Goal: Task Accomplishment & Management: Manage account settings

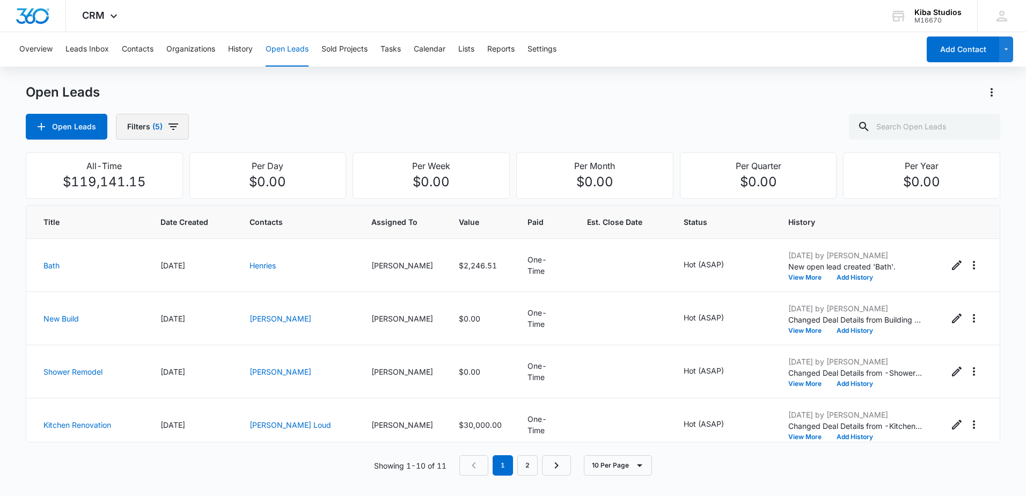
click at [186, 136] on button "Filters (5)" at bounding box center [152, 127] width 73 height 26
click at [407, 97] on div "Open Leads" at bounding box center [513, 92] width 974 height 17
click at [951, 262] on icon "Edit Open Lead" at bounding box center [956, 265] width 13 height 13
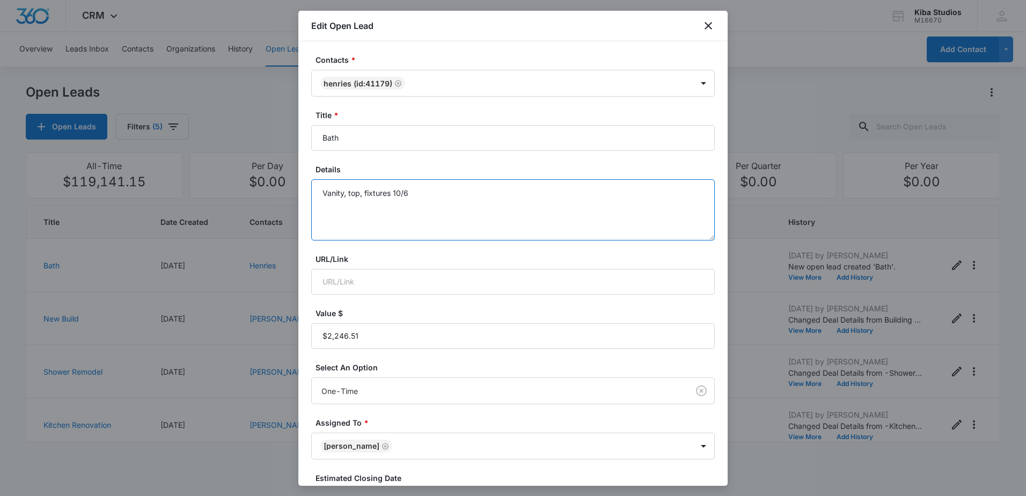
click at [443, 212] on textarea "Vanity, top, fixtures 10/6" at bounding box center [512, 209] width 403 height 61
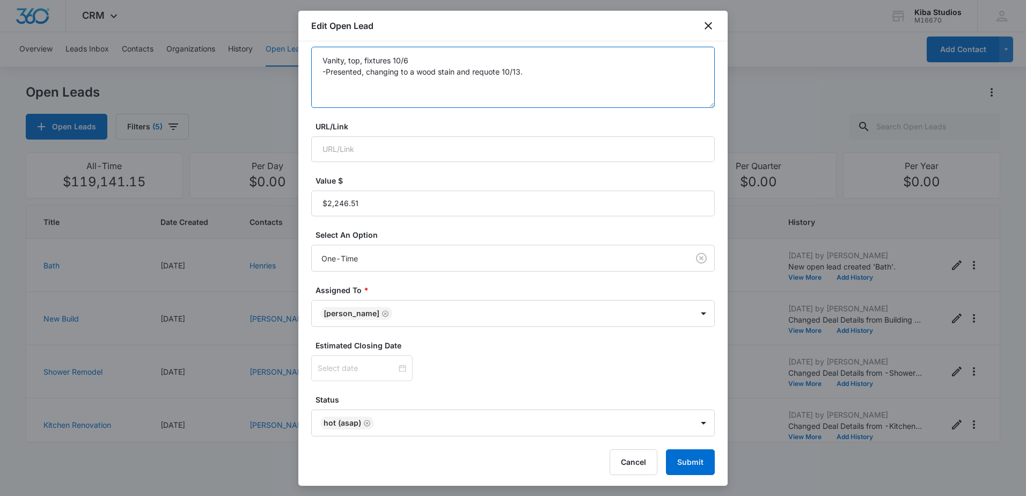
scroll to position [135, 0]
type textarea "Vanity, top, fixtures 10/6 -Presented, changing to a wood stain and requote 10/…"
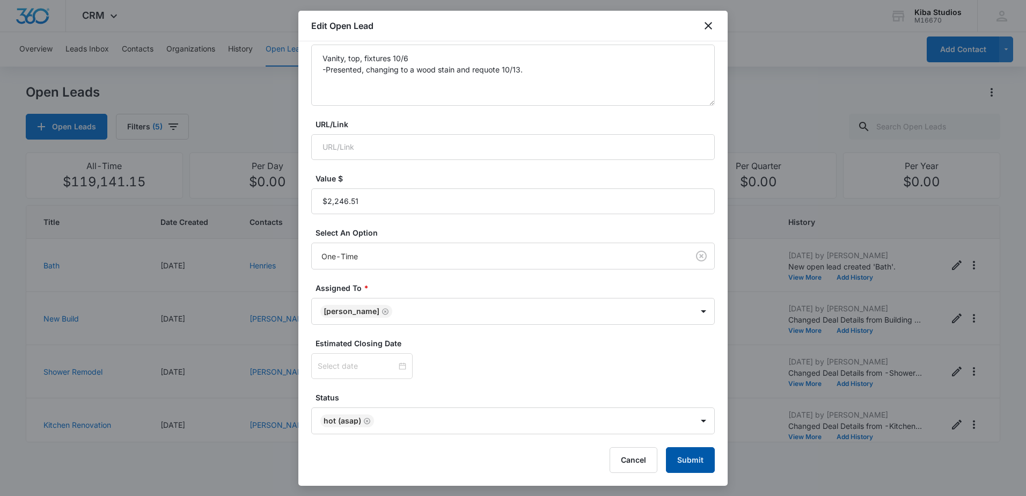
click at [687, 457] on button "Submit" at bounding box center [690, 460] width 49 height 26
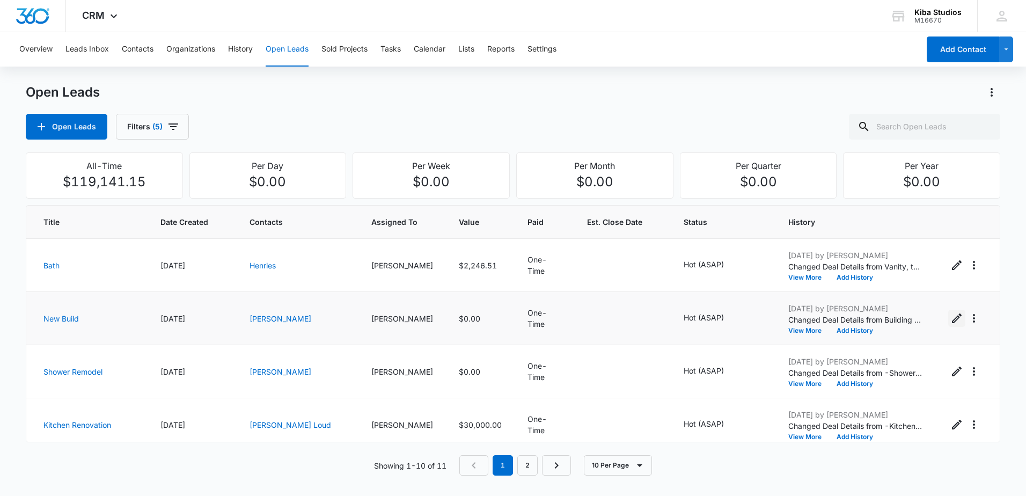
click at [950, 321] on icon "Edit Open Lead" at bounding box center [956, 318] width 13 height 13
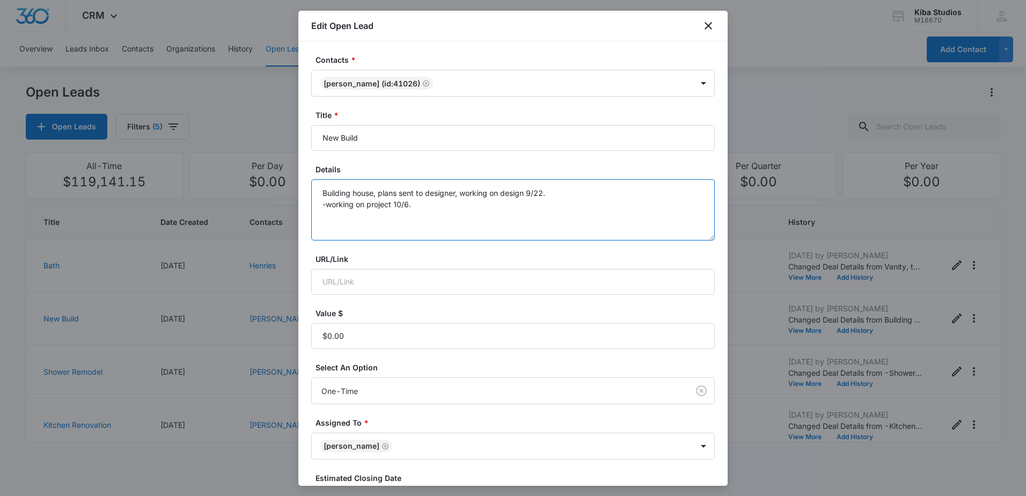
click at [484, 217] on textarea "Building house, plans sent to designer, working on design 9/22. -working on pro…" at bounding box center [512, 209] width 403 height 61
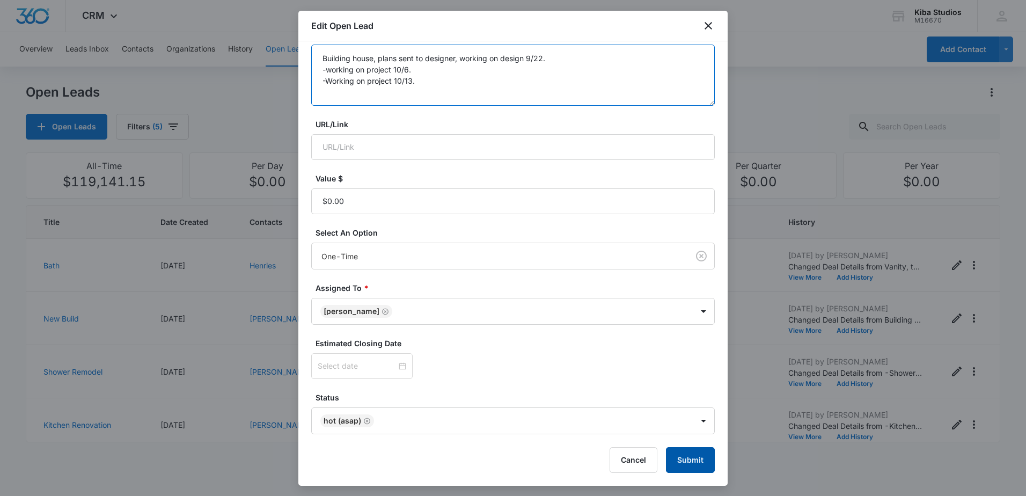
type textarea "Building house, plans sent to designer, working on design 9/22. -working on pro…"
click at [693, 457] on button "Submit" at bounding box center [690, 460] width 49 height 26
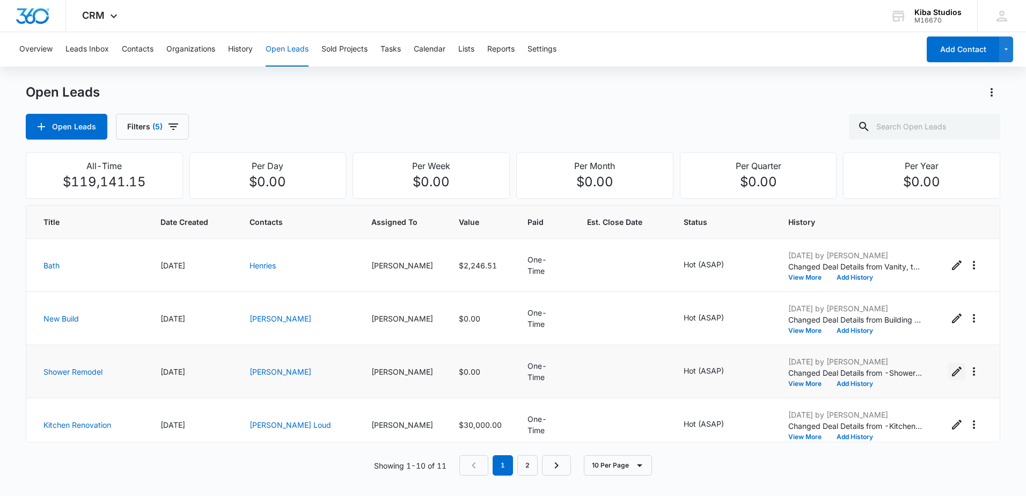
click at [950, 371] on icon "Edit Open Lead" at bounding box center [956, 371] width 13 height 13
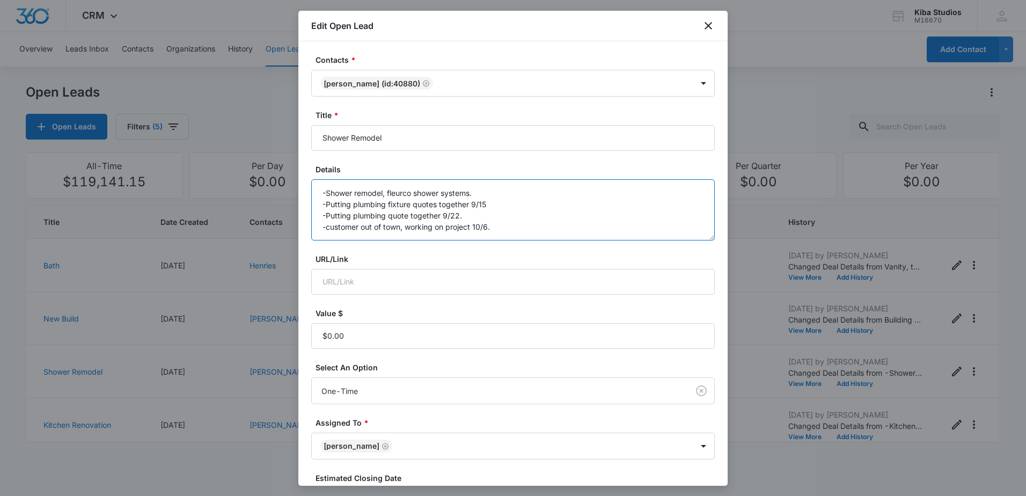
click at [511, 229] on textarea "-Shower remodel, fleurco shower systems. -Putting plumbing fixture quotes toget…" at bounding box center [512, 209] width 403 height 61
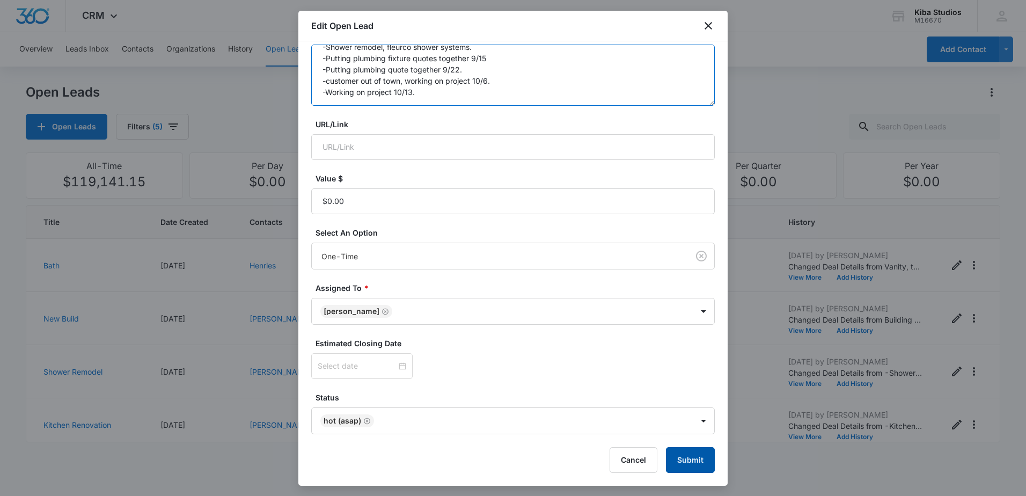
type textarea "-Shower remodel, fleurco shower systems. -Putting plumbing fixture quotes toget…"
click at [684, 455] on button "Submit" at bounding box center [690, 460] width 49 height 26
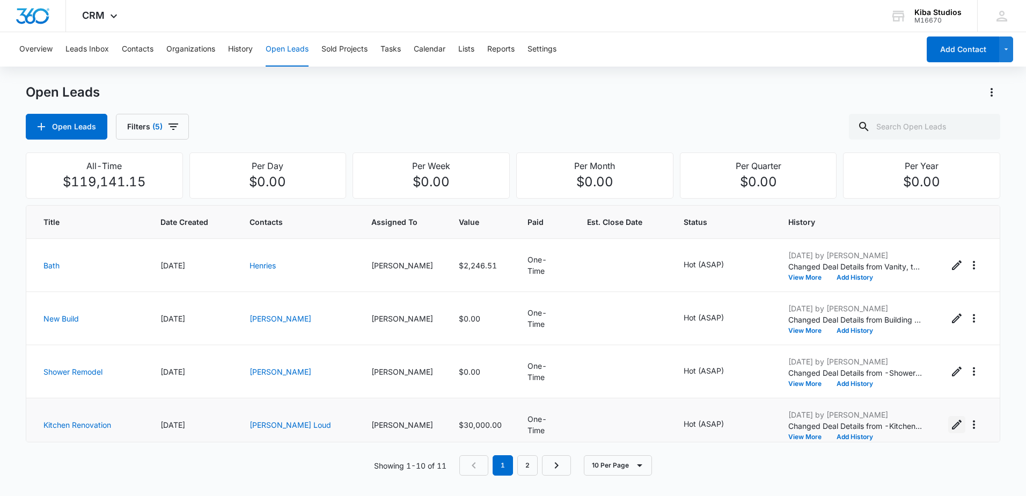
click at [950, 423] on icon "Edit Open Lead" at bounding box center [956, 424] width 13 height 13
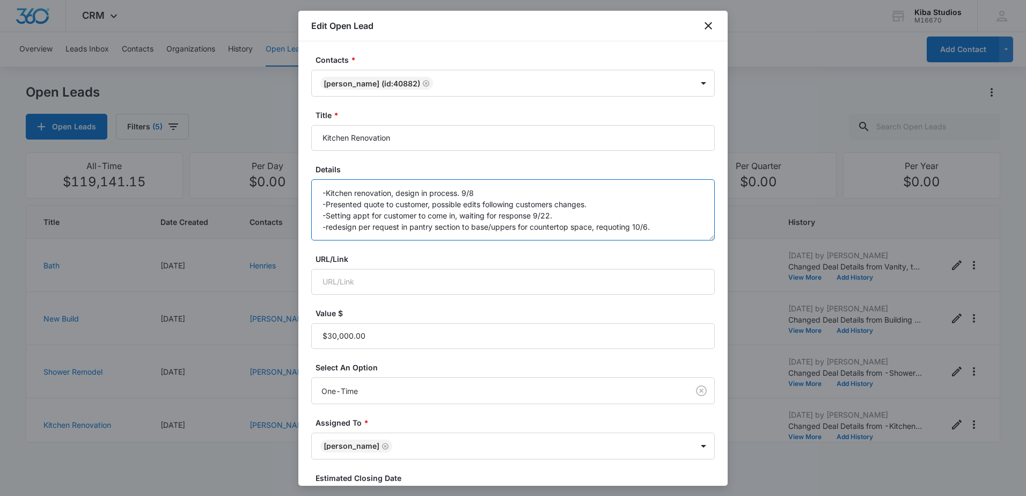
click at [667, 219] on textarea "-Kitchen renovation, design in process. 9/8 -Presented quote to customer, possi…" at bounding box center [512, 209] width 403 height 61
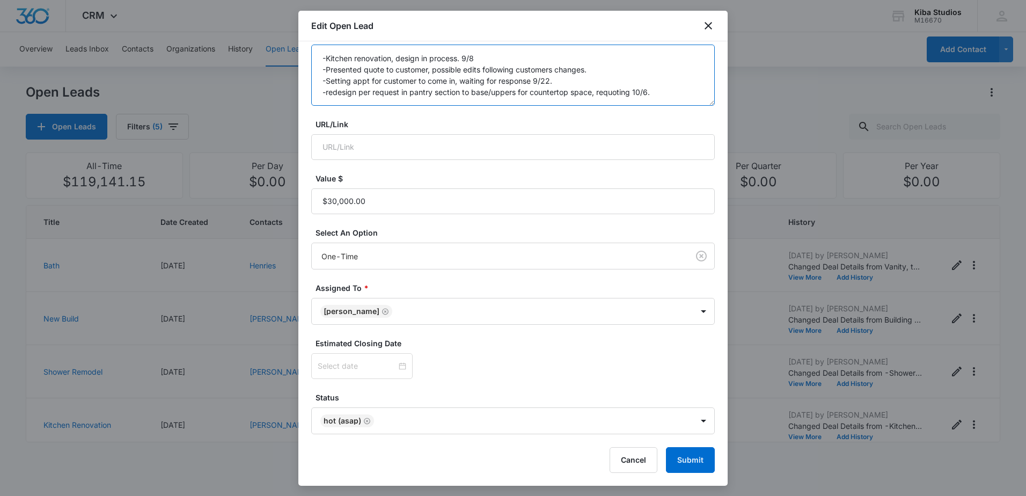
click at [667, 88] on textarea "-Kitchen renovation, design in process. 9/8 -Presented quote to customer, possi…" at bounding box center [512, 75] width 403 height 61
drag, startPoint x: 667, startPoint y: 88, endPoint x: 672, endPoint y: 164, distance: 75.8
type textarea "-Kitchen renovation, design in process. 9/8 -Presented quote to customer, possi…"
drag, startPoint x: 672, startPoint y: 164, endPoint x: 609, endPoint y: 373, distance: 218.6
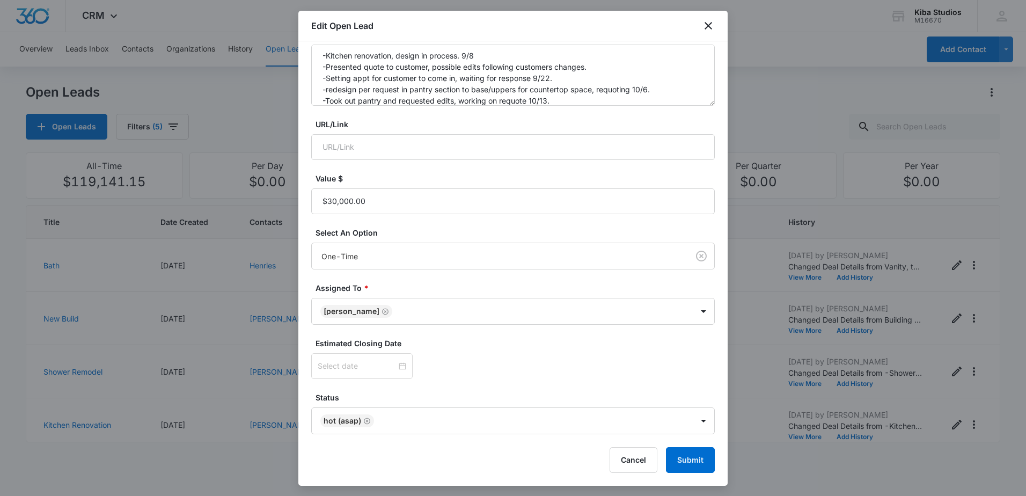
click at [609, 373] on div at bounding box center [512, 366] width 403 height 26
click at [694, 467] on button "Submit" at bounding box center [690, 460] width 49 height 26
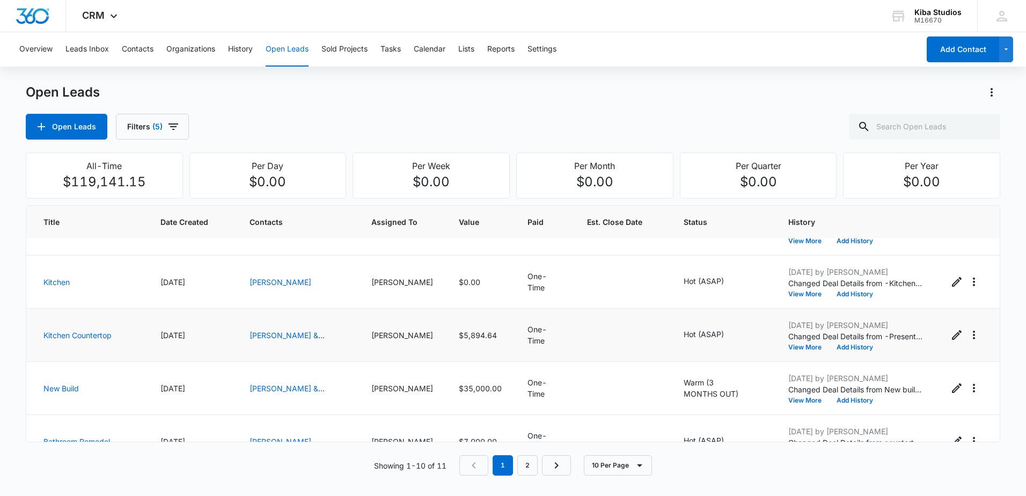
scroll to position [215, 0]
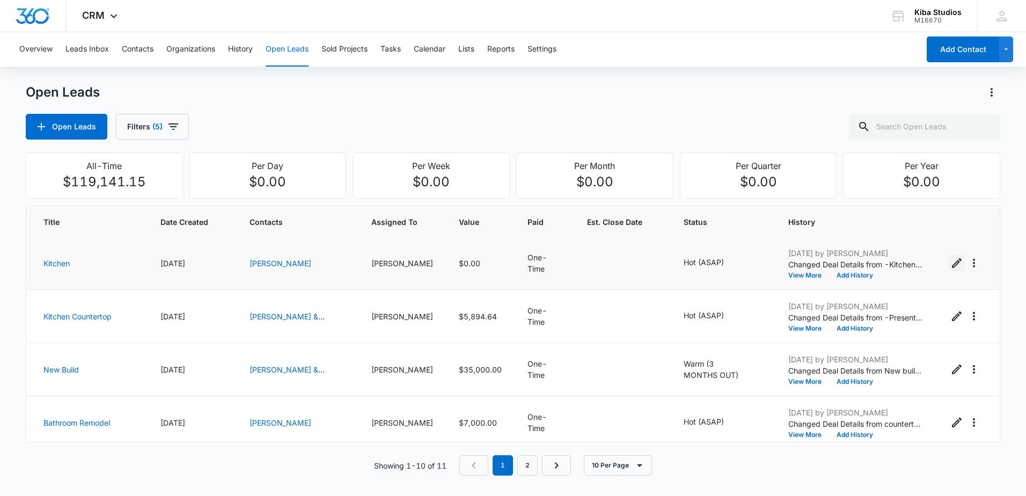
click at [950, 263] on icon "Edit Open Lead" at bounding box center [956, 262] width 13 height 13
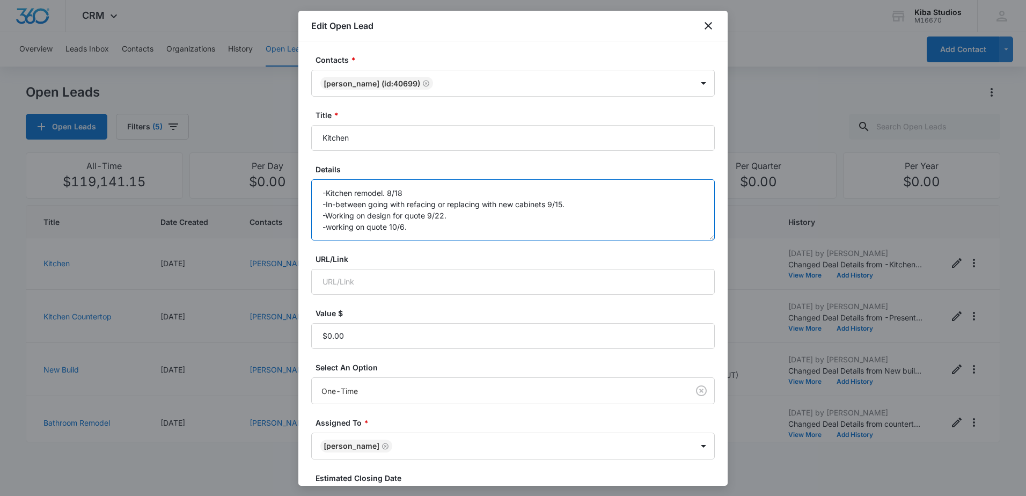
click at [519, 226] on textarea "-Kitchen remodel. 8/18 -In-between going with refacing or replacing with new ca…" at bounding box center [512, 209] width 403 height 61
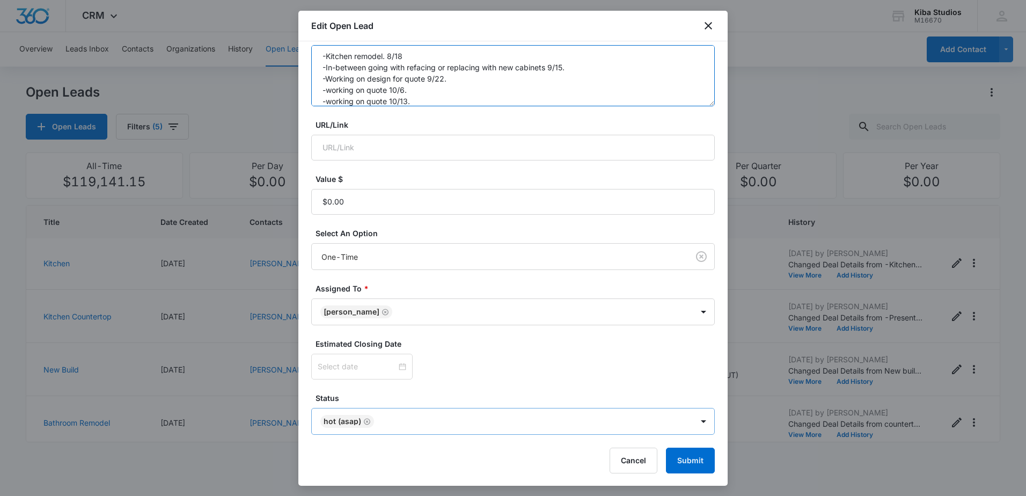
scroll to position [135, 0]
type textarea "-Kitchen remodel. 8/18 -In-between going with refacing or replacing with new ca…"
click at [689, 453] on button "Submit" at bounding box center [690, 460] width 49 height 26
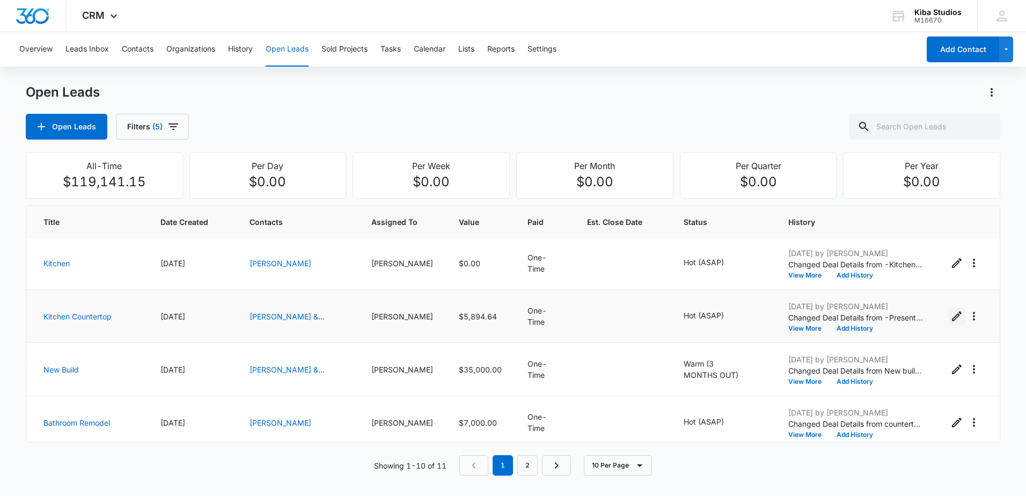
click at [950, 315] on icon "Edit Open Lead" at bounding box center [956, 316] width 13 height 13
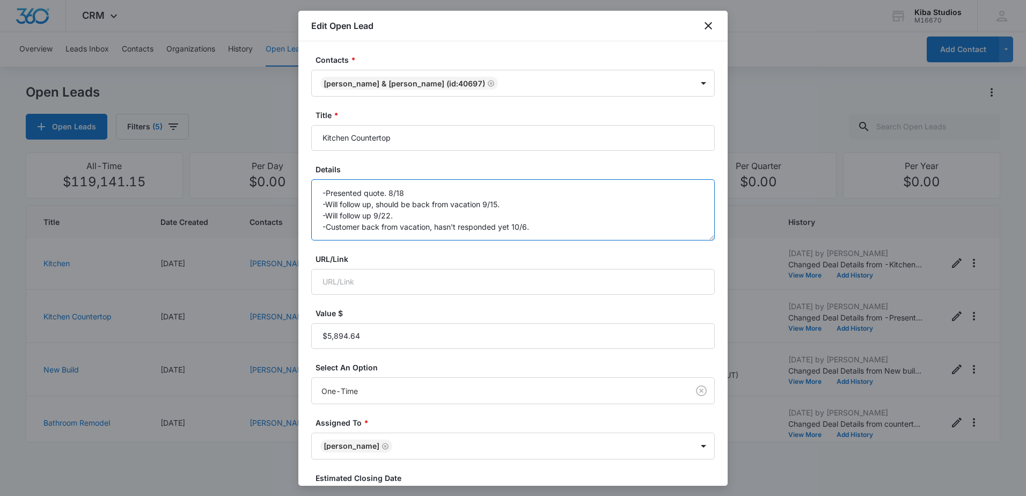
click at [551, 224] on textarea "-Presented quote. 8/18 -Will follow up, should be back from vacation 9/15. -Wil…" at bounding box center [512, 209] width 403 height 61
click at [523, 226] on textarea "-Presented quote. 8/18 -Will follow up, should be back from vacation 9/15. -Wil…" at bounding box center [512, 209] width 403 height 61
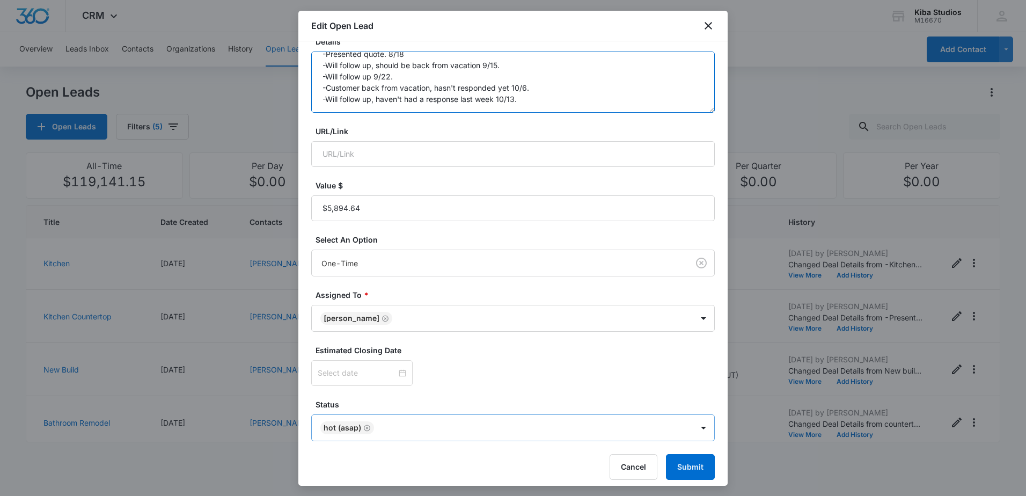
scroll to position [135, 0]
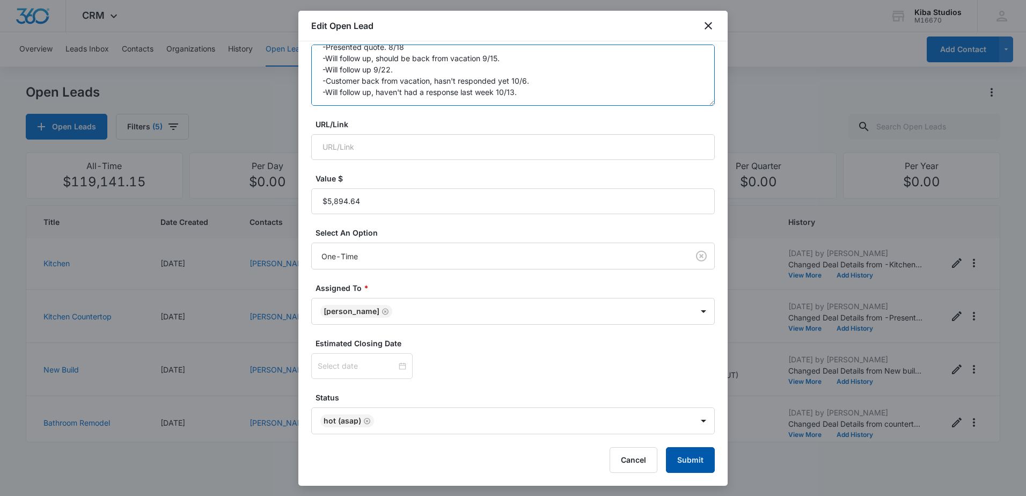
type textarea "-Presented quote. 8/18 -Will follow up, should be back from vacation 9/15. -Wil…"
click at [679, 456] on button "Submit" at bounding box center [690, 460] width 49 height 26
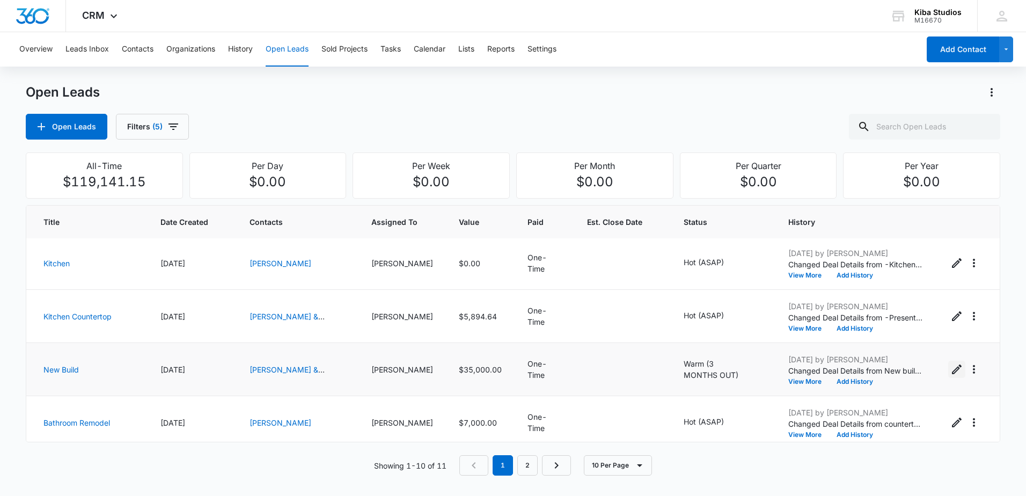
click at [950, 372] on icon "Edit Open Lead" at bounding box center [956, 369] width 13 height 13
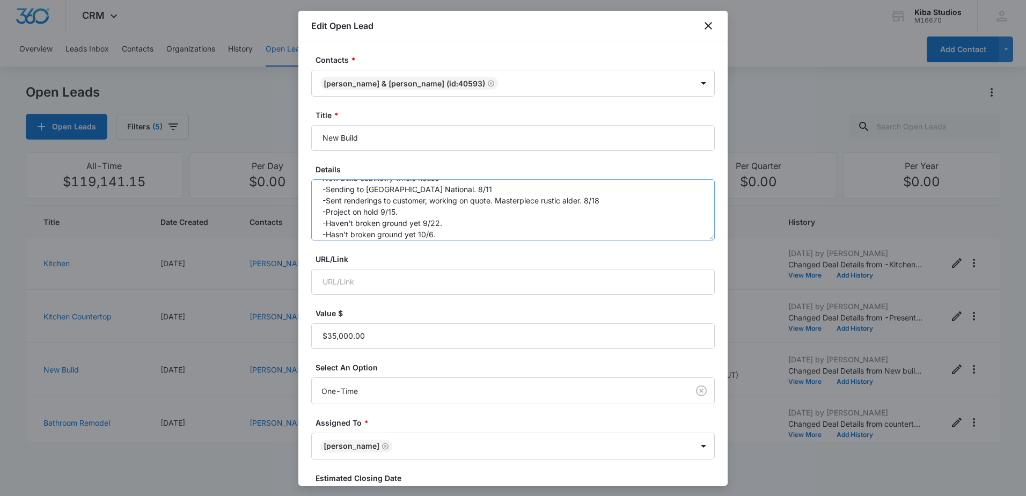
scroll to position [23, 0]
click at [478, 228] on textarea "New build cabinetry whole house -Sending to [GEOGRAPHIC_DATA] National. 8/11 -S…" at bounding box center [512, 209] width 403 height 61
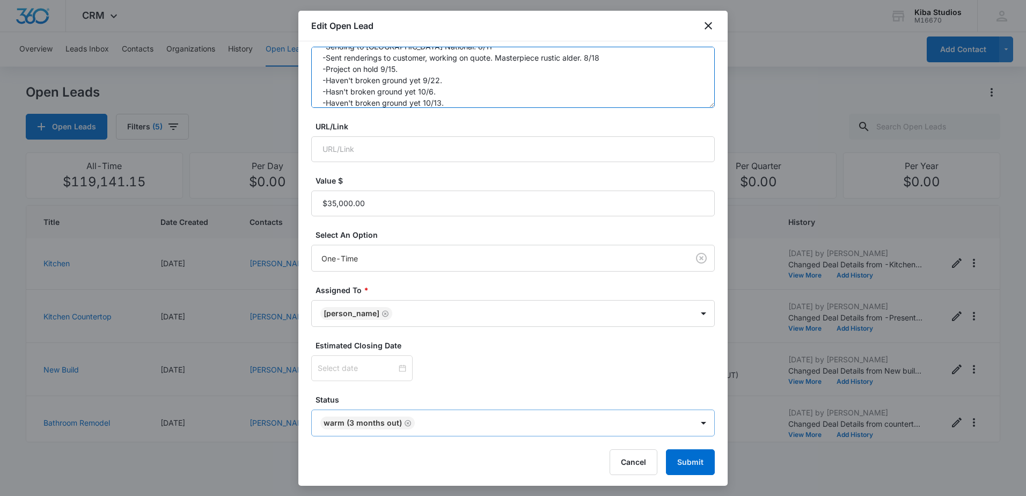
scroll to position [135, 0]
type textarea "New build cabinetry whole house -Sending to [GEOGRAPHIC_DATA] National. 8/11 -S…"
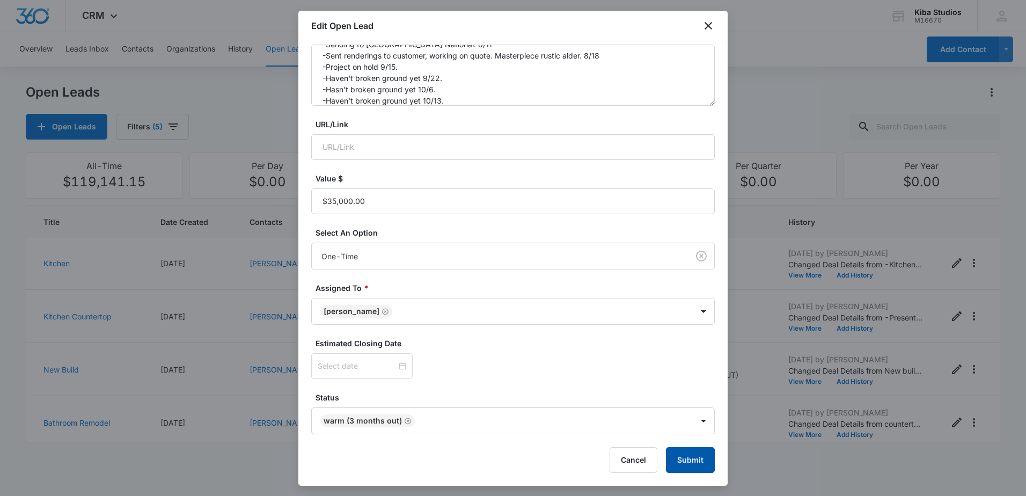
click at [683, 452] on button "Submit" at bounding box center [690, 460] width 49 height 26
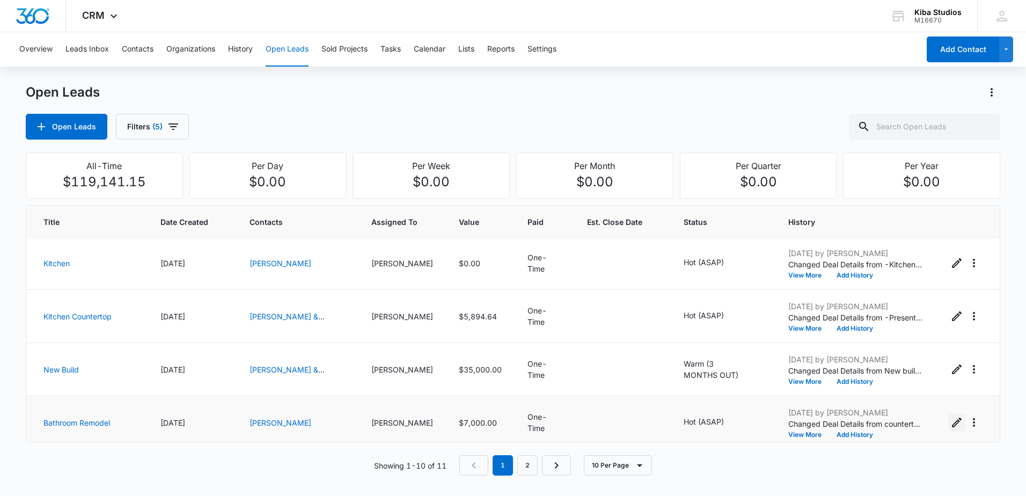
click at [952, 423] on icon "Edit Open Lead" at bounding box center [957, 422] width 10 height 10
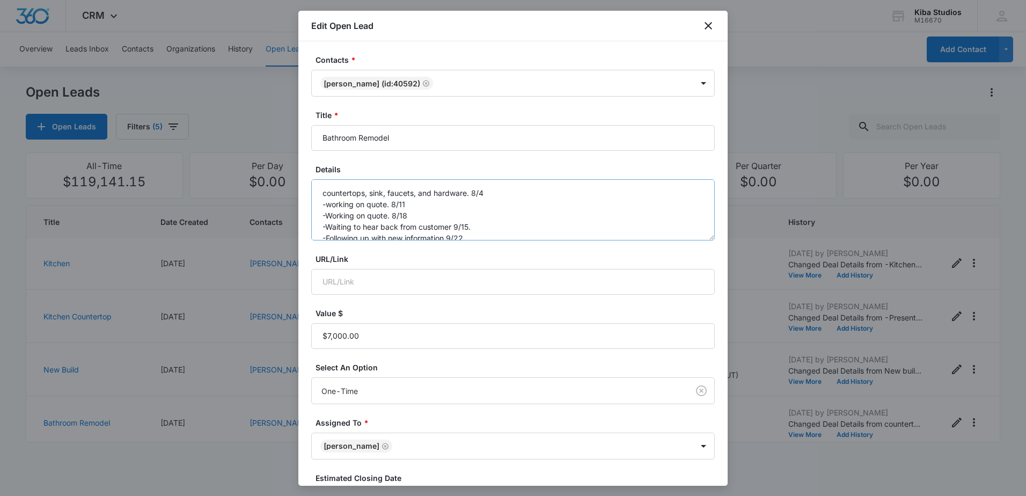
scroll to position [23, 0]
click at [509, 224] on textarea "countertops, sink, faucets, and hardware. 8/4 -working on quote. 8/11 -Working …" at bounding box center [512, 209] width 403 height 61
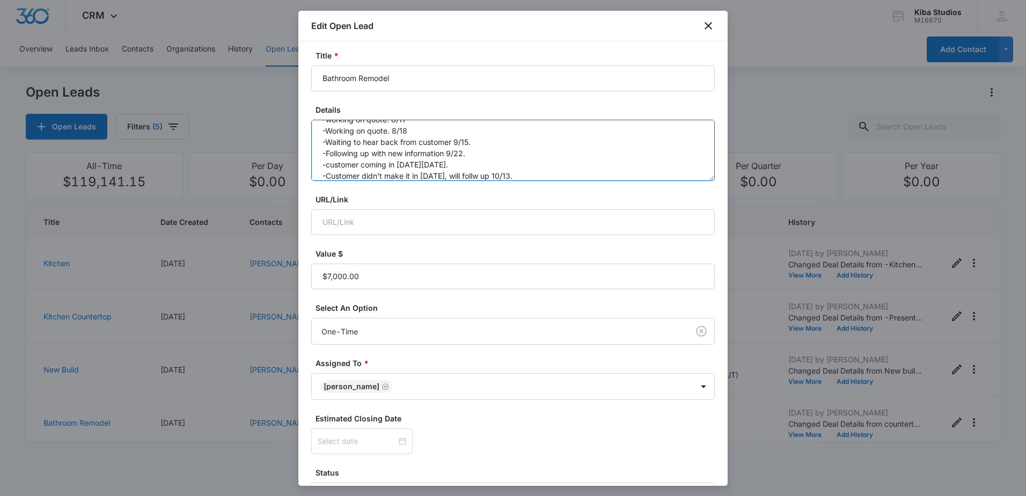
scroll to position [135, 0]
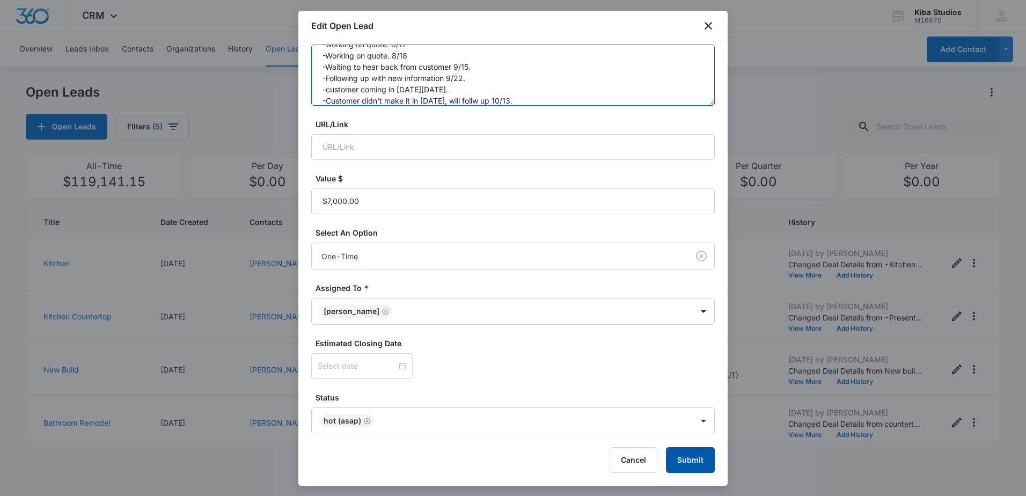
type textarea "countertops, sink, faucets, and hardware. 8/4 -working on quote. 8/11 -Working …"
click at [675, 456] on button "Submit" at bounding box center [690, 460] width 49 height 26
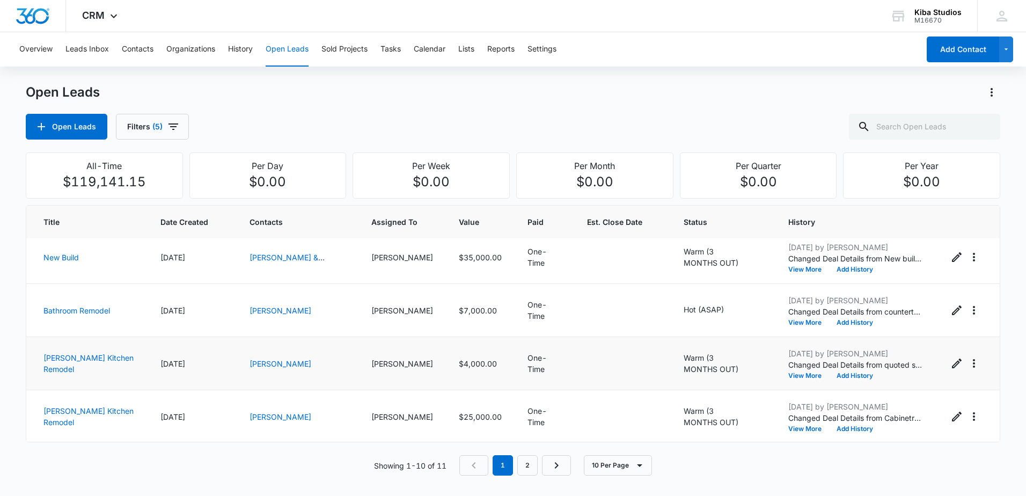
scroll to position [328, 0]
click at [950, 362] on icon "Edit Open Lead" at bounding box center [956, 362] width 13 height 13
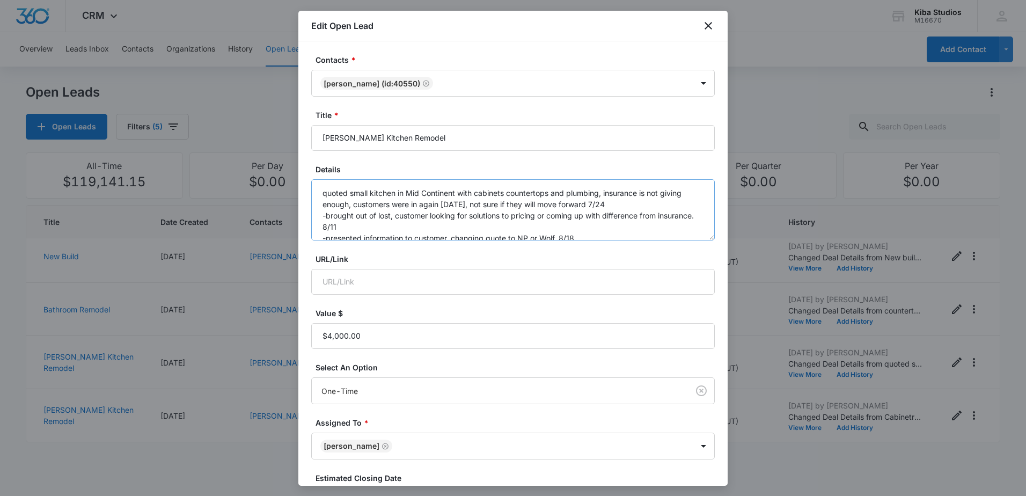
scroll to position [45, 0]
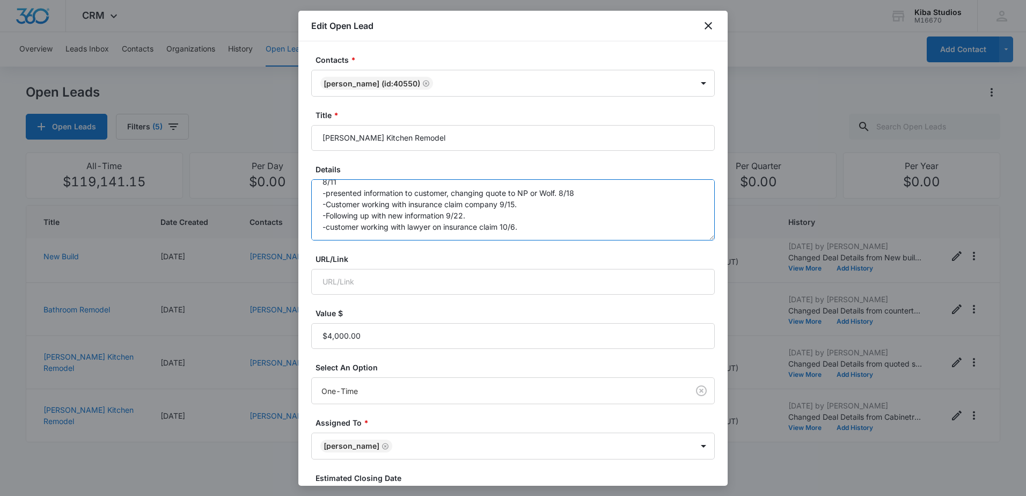
click at [551, 229] on textarea "quoted small kitchen in Mid Continent with cabinets countertops and plumbing, i…" at bounding box center [512, 209] width 403 height 61
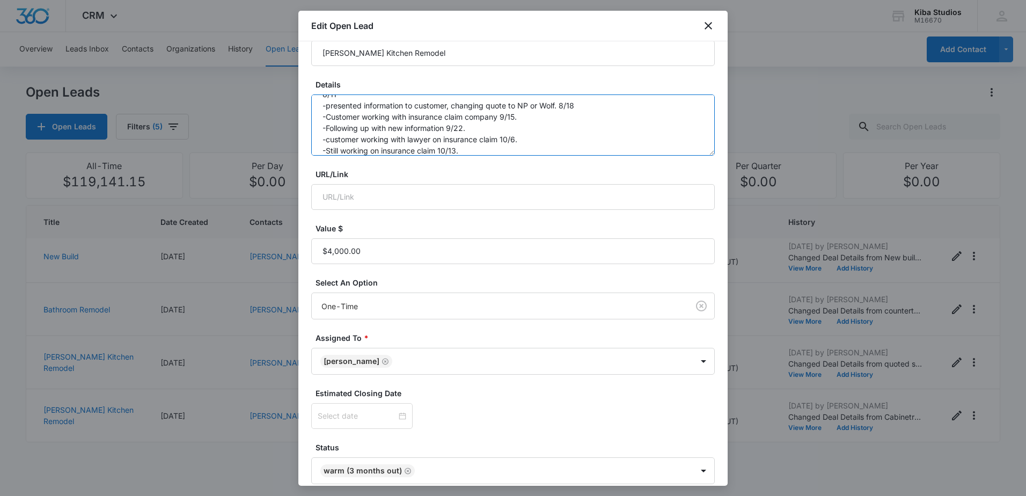
scroll to position [135, 0]
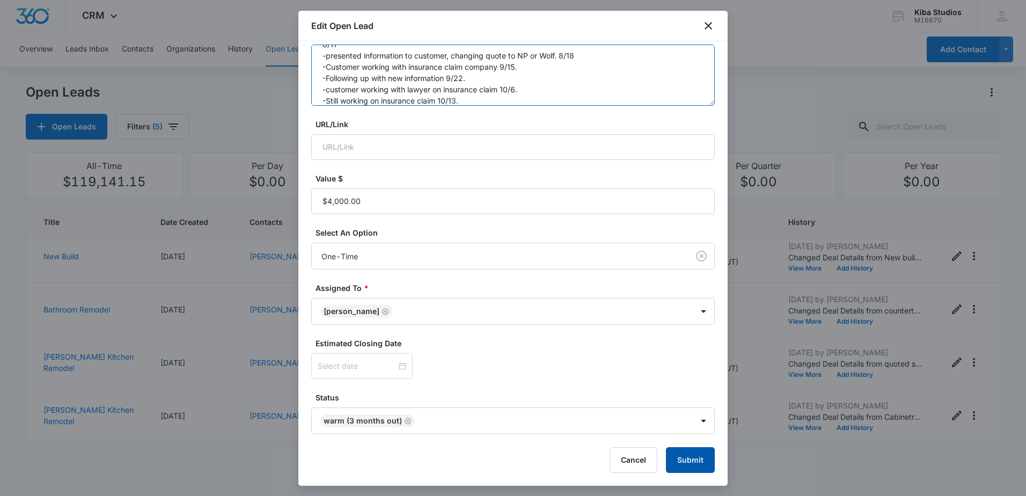
type textarea "quoted small kitchen in Mid Continent with cabinets countertops and plumbing, i…"
click at [691, 460] on button "Submit" at bounding box center [690, 460] width 49 height 26
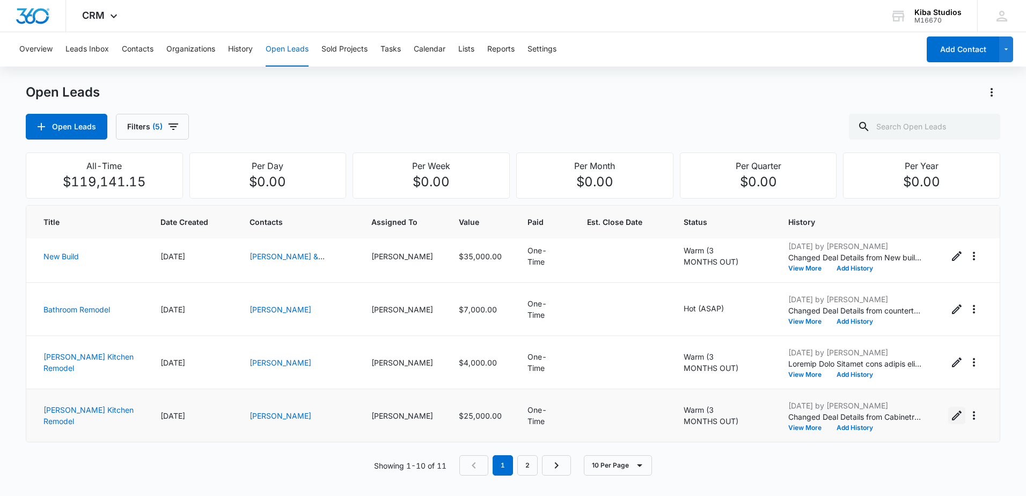
click at [950, 417] on icon "Edit Open Lead" at bounding box center [956, 415] width 13 height 13
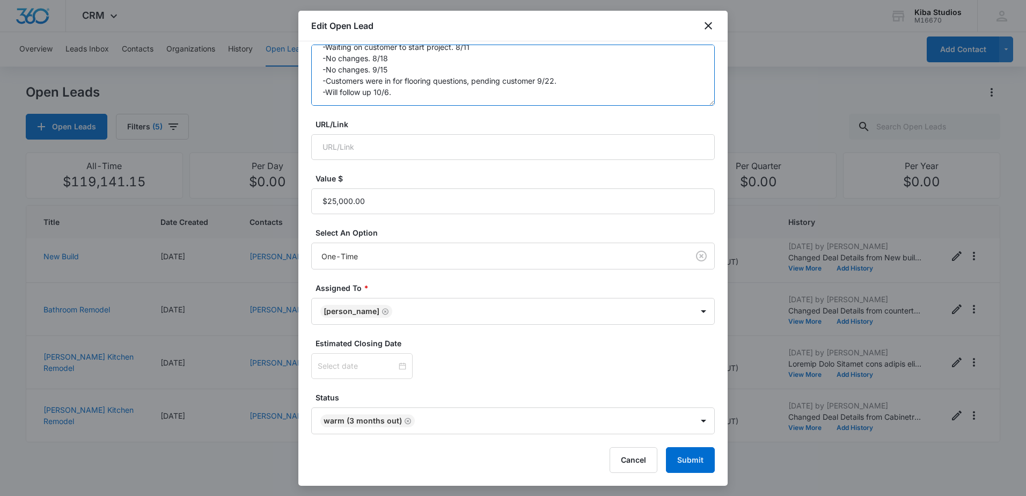
click at [425, 97] on textarea "Cabinetry, countertops, plumbing, Quality Sig 7/24 -Still doing project in a co…" at bounding box center [512, 75] width 403 height 61
type textarea "Cabinetry, countertops, plumbing, Quality Sig 7/24 -Still doing project in a co…"
click at [675, 458] on button "Submit" at bounding box center [690, 460] width 49 height 26
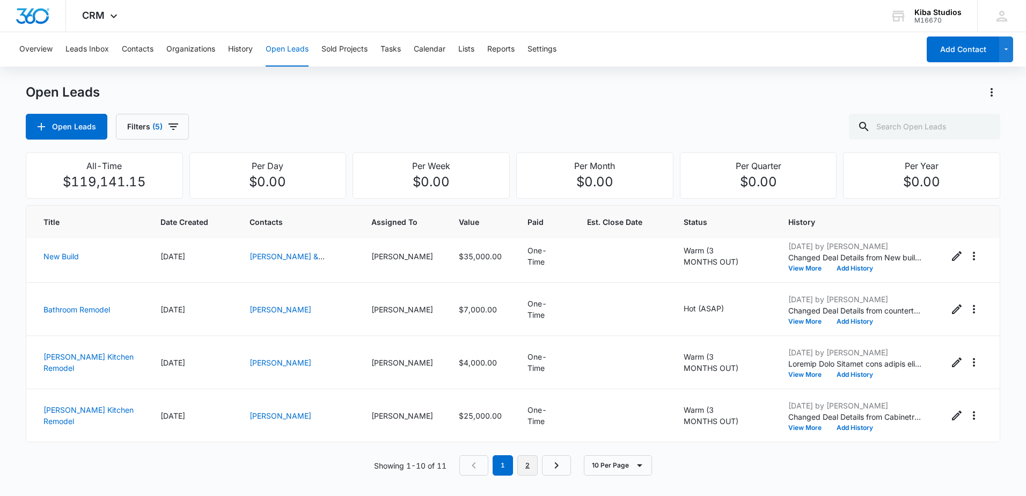
click at [532, 460] on link "2" at bounding box center [527, 465] width 20 height 20
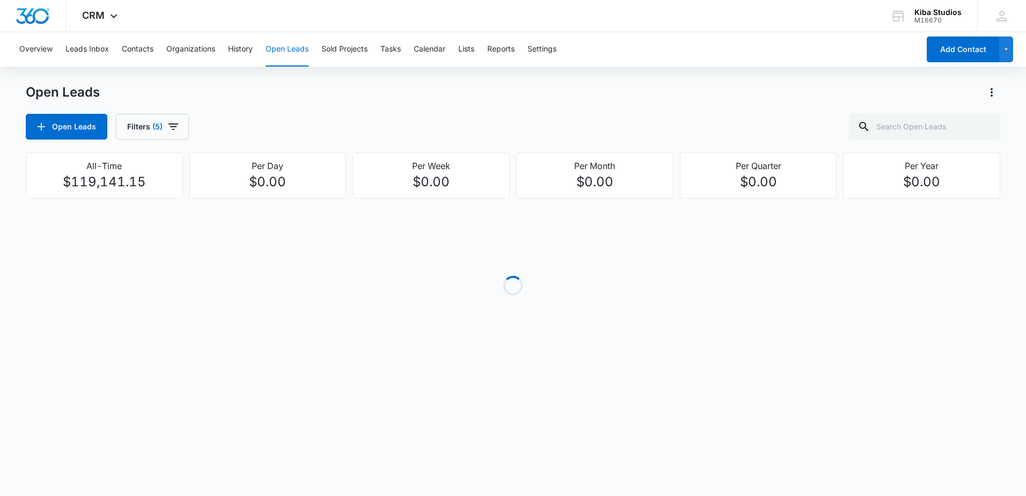
scroll to position [0, 0]
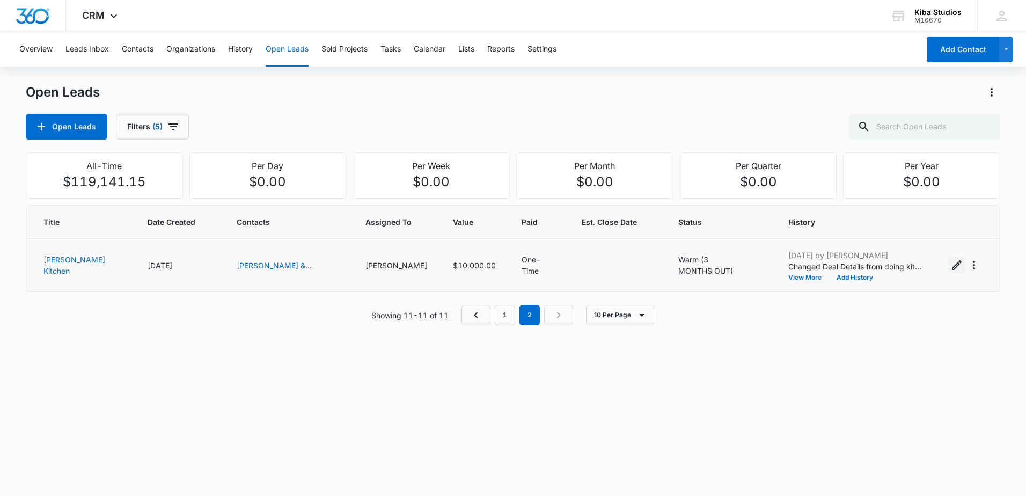
click at [952, 268] on icon "Edit Open Lead" at bounding box center [957, 265] width 10 height 10
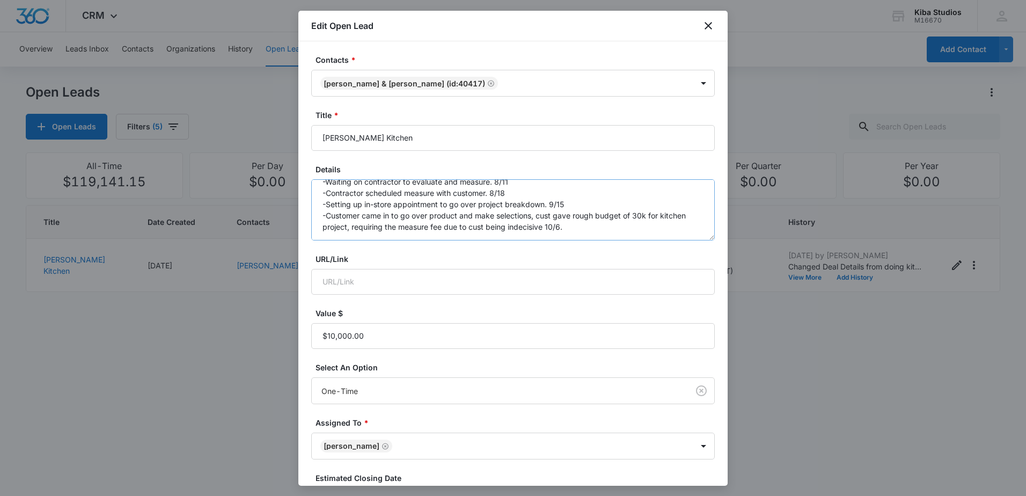
scroll to position [68, 0]
click at [587, 225] on textarea "doing kitchen first, customers walked in [DATE], just sent customer info over t…" at bounding box center [512, 209] width 403 height 61
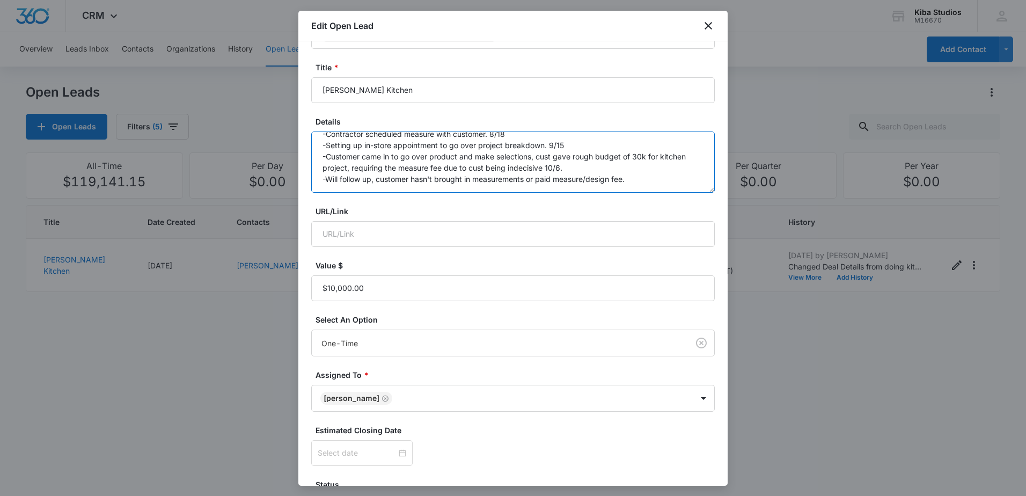
scroll to position [135, 0]
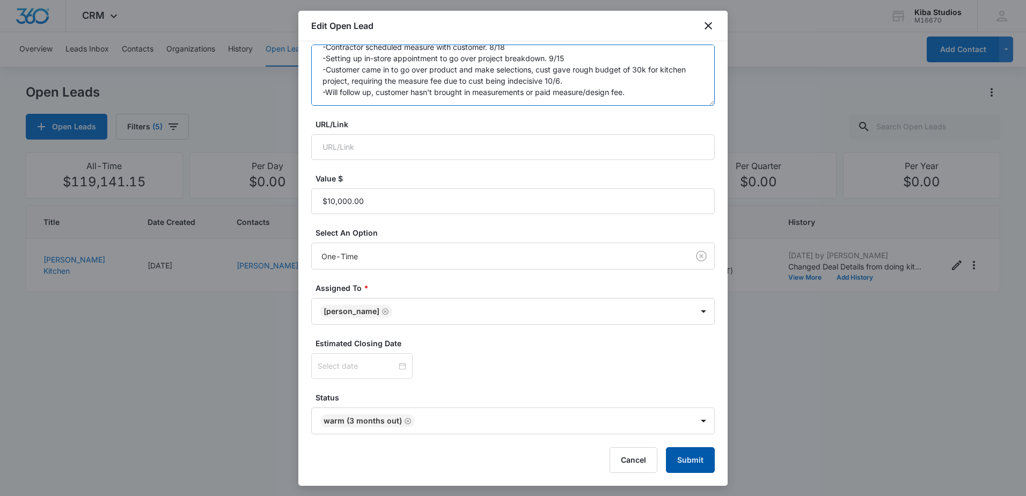
type textarea "doing kitchen first, customers walked in [DATE], just sent customer info over t…"
click at [686, 460] on button "Submit" at bounding box center [690, 460] width 49 height 26
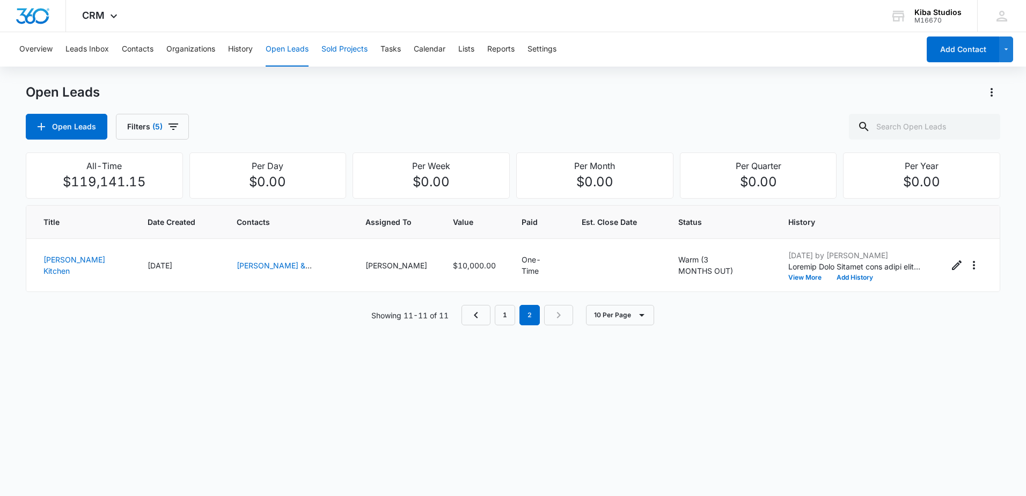
click at [331, 53] on button "Sold Projects" at bounding box center [344, 49] width 46 height 34
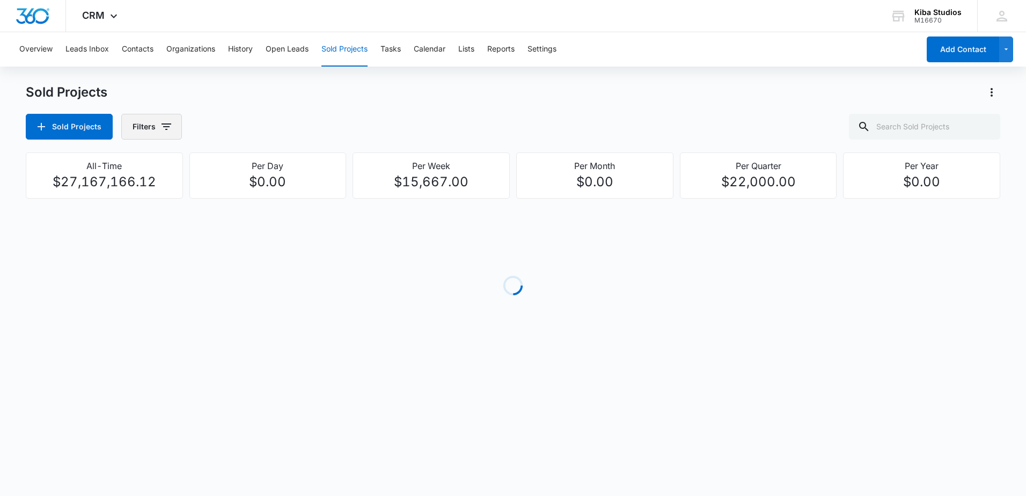
click at [168, 122] on icon "button" at bounding box center [166, 126] width 13 height 13
click at [253, 197] on icon "Show Assigned To filters" at bounding box center [247, 193] width 13 height 13
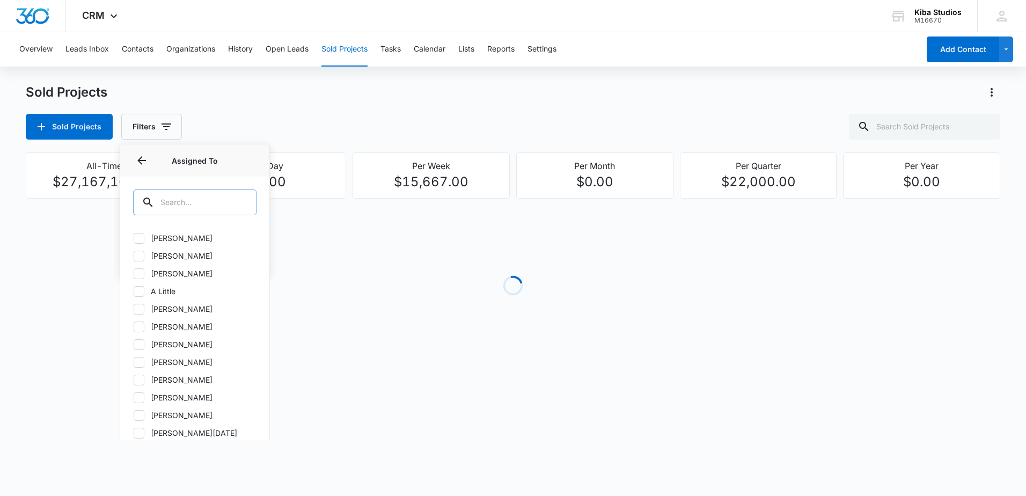
click at [219, 203] on input "text" at bounding box center [194, 202] width 123 height 26
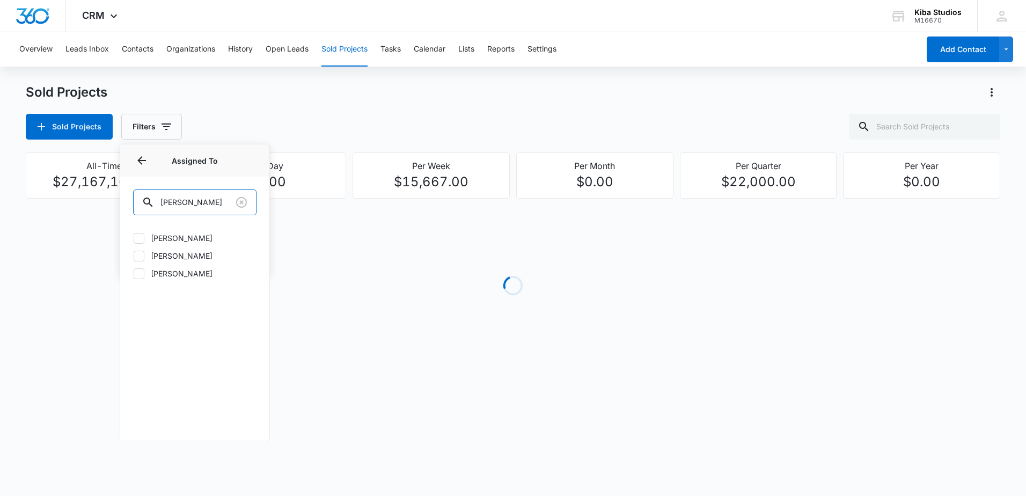
type input "[PERSON_NAME]"
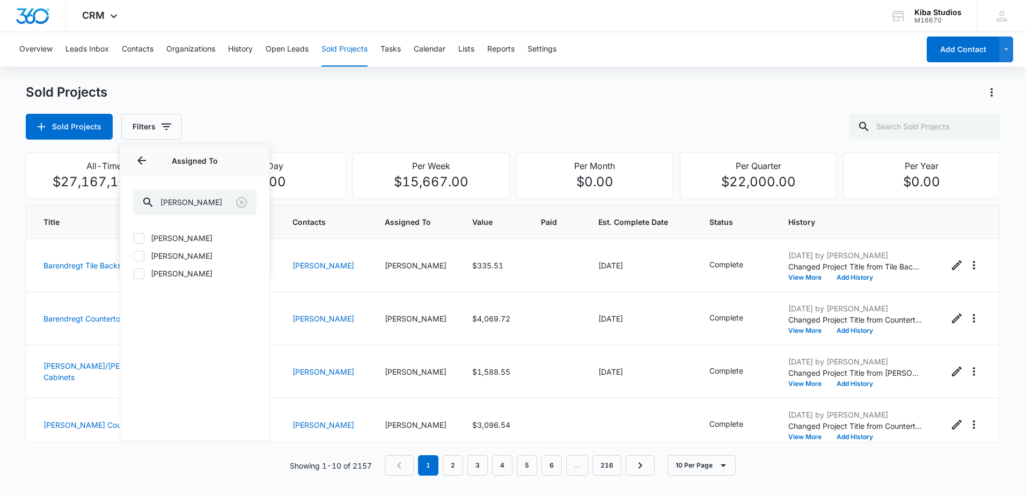
click at [185, 240] on label "[PERSON_NAME]" at bounding box center [194, 237] width 123 height 11
click at [134, 238] on input "[PERSON_NAME]" at bounding box center [133, 238] width 1 height 1
checkbox input "true"
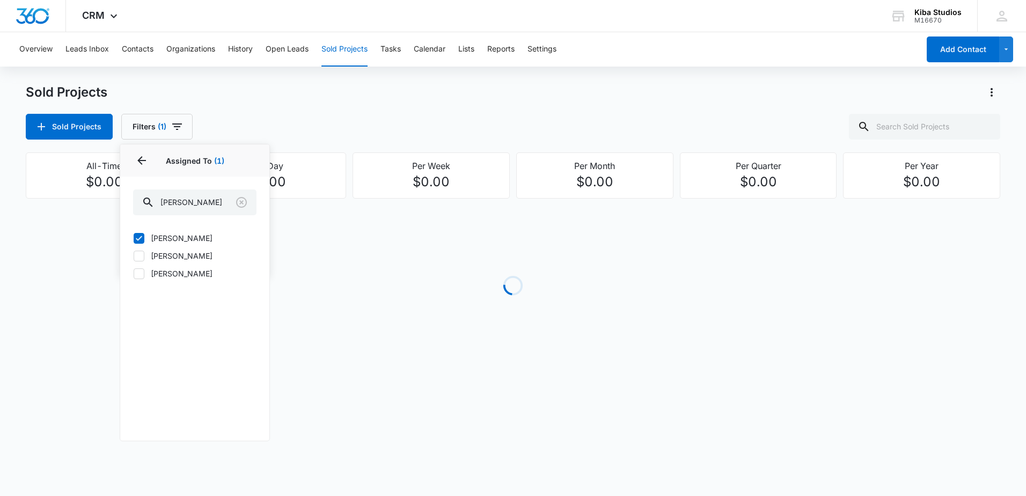
drag, startPoint x: 299, startPoint y: 131, endPoint x: 287, endPoint y: 131, distance: 11.8
click at [299, 131] on div "Sold Projects Filters (1) Assigned By Assigned To 1 Assigned To (1) [PERSON_NAM…" at bounding box center [513, 127] width 974 height 26
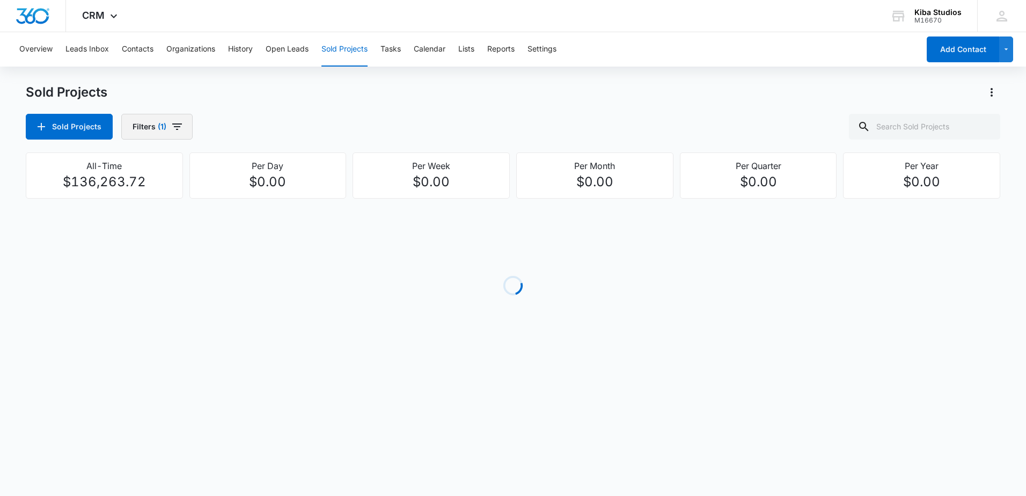
click at [186, 128] on button "Filters (1)" at bounding box center [156, 127] width 71 height 26
click at [244, 223] on icon "Show Project Status filters" at bounding box center [247, 221] width 13 height 13
click at [185, 255] on label "In Process" at bounding box center [194, 255] width 123 height 11
click at [134, 255] on input "In Process" at bounding box center [133, 255] width 1 height 1
checkbox input "true"
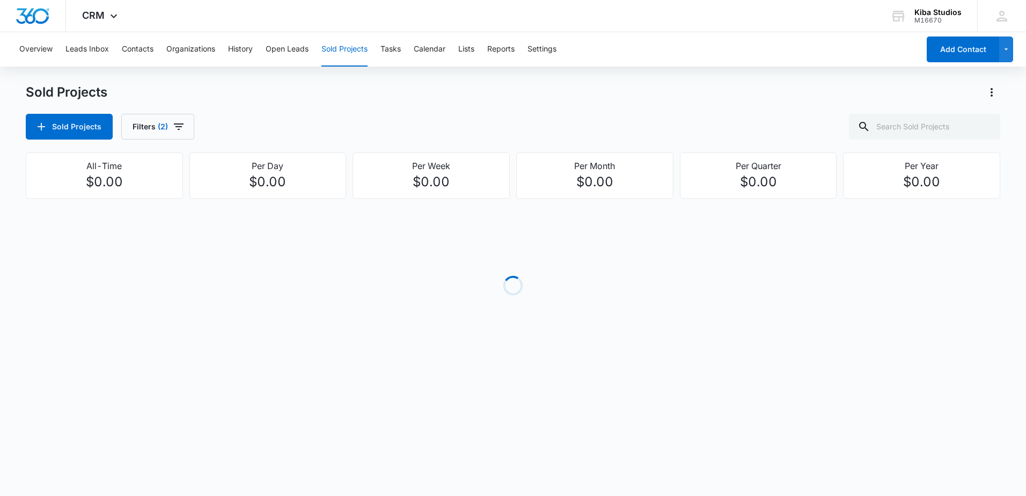
click at [384, 132] on div "Sold Projects Filters (2)" at bounding box center [513, 127] width 974 height 26
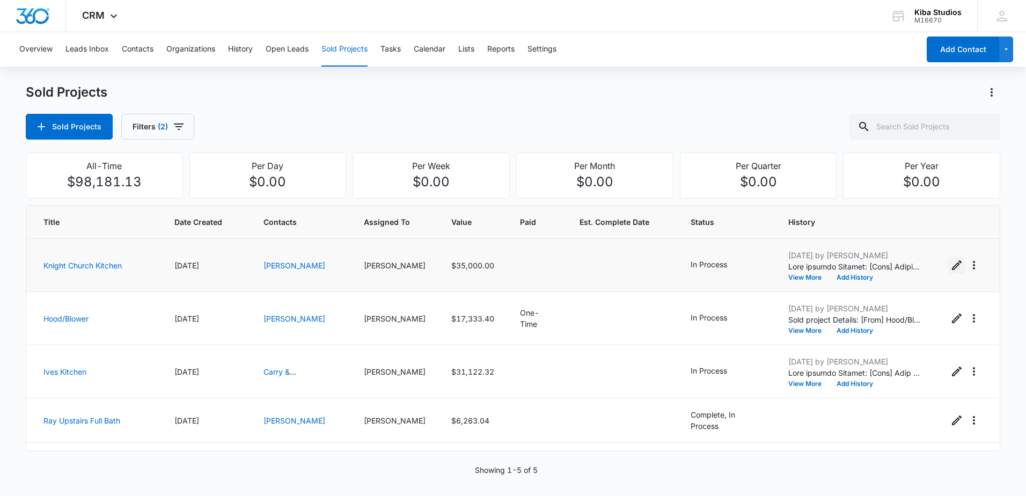
click at [952, 265] on icon "Edit Sold Project" at bounding box center [957, 265] width 10 height 10
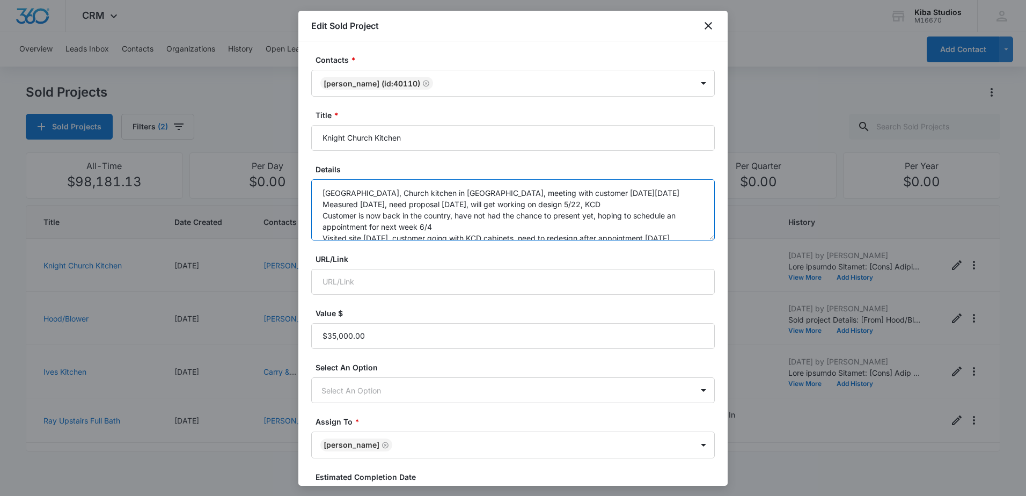
click at [574, 217] on textarea "[GEOGRAPHIC_DATA], Church kitchen in [GEOGRAPHIC_DATA], meeting with customer […" at bounding box center [512, 209] width 403 height 61
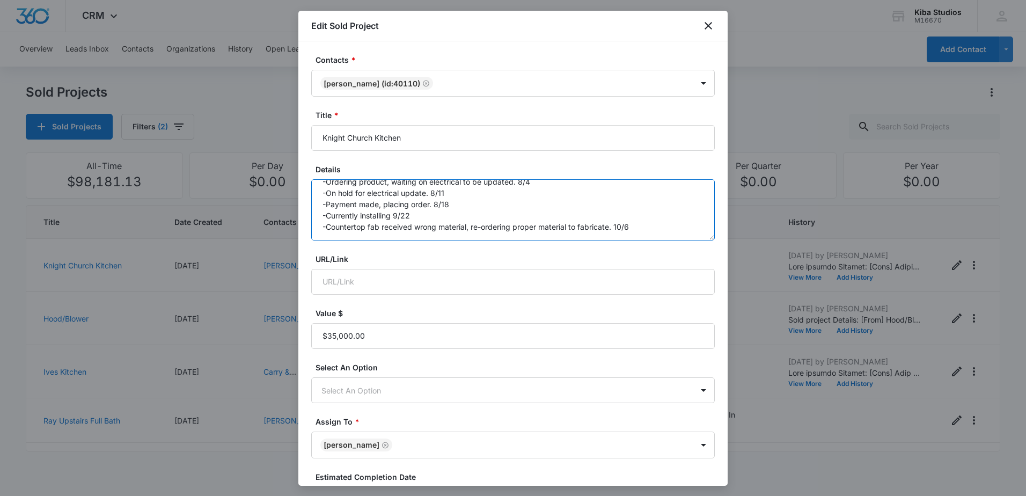
click at [663, 222] on textarea "[GEOGRAPHIC_DATA], Church kitchen in [GEOGRAPHIC_DATA], meeting with customer […" at bounding box center [512, 209] width 403 height 61
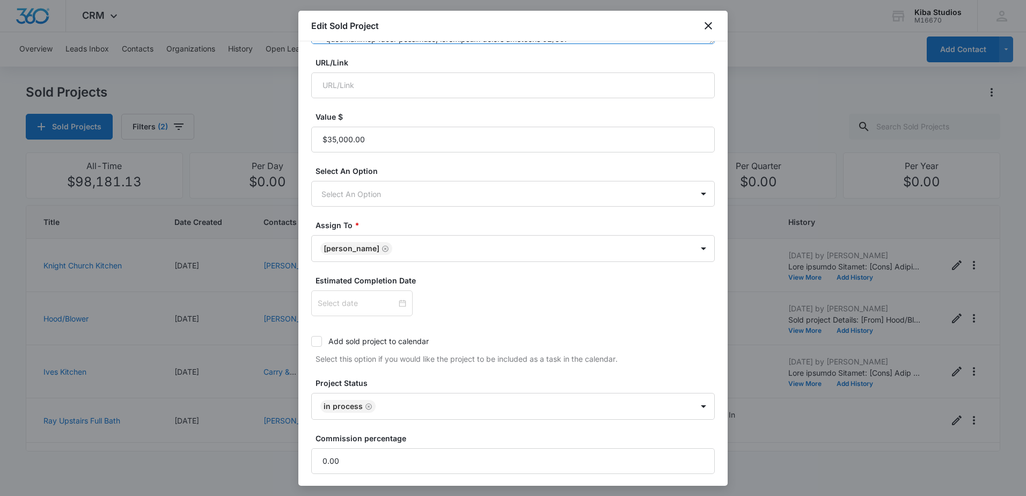
scroll to position [215, 0]
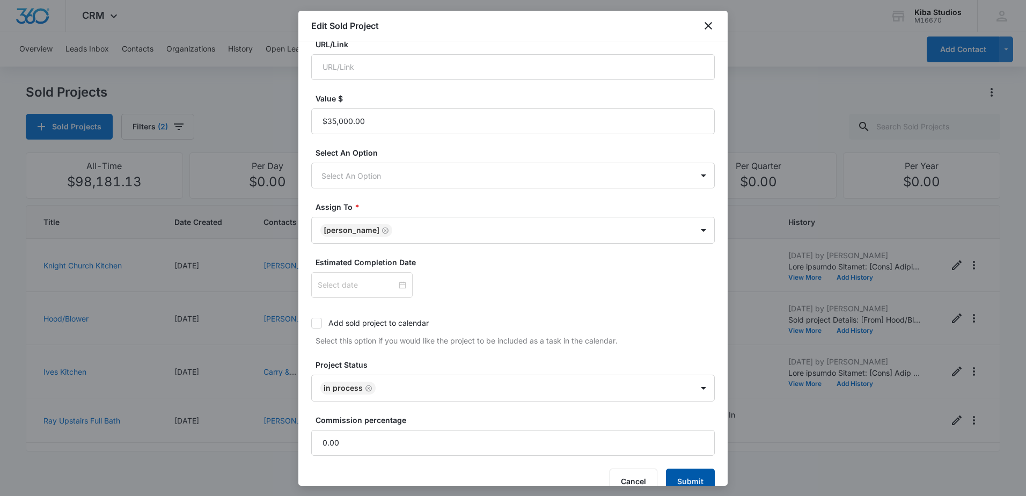
type textarea "[GEOGRAPHIC_DATA], Church kitchen in [GEOGRAPHIC_DATA], meeting with customer […"
click at [679, 475] on button "Submit" at bounding box center [690, 481] width 49 height 26
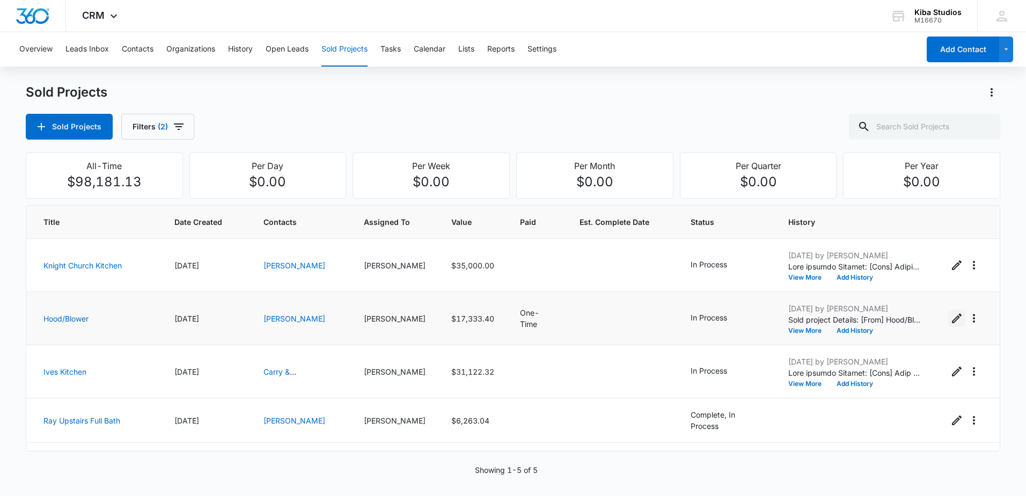
click at [950, 317] on icon "Edit Sold Project" at bounding box center [956, 318] width 13 height 13
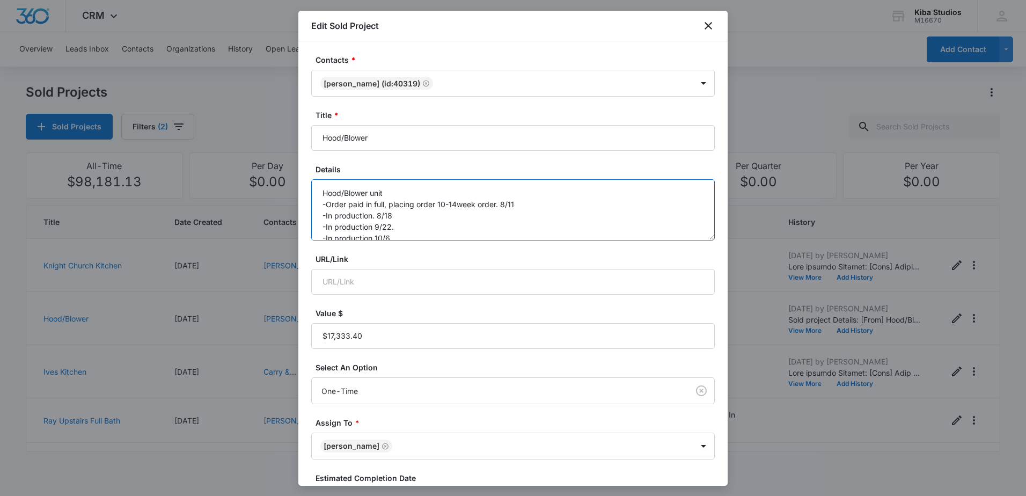
click at [510, 225] on textarea "Hood/Blower unit -Order paid in full, placing order 10-14week order. 8/11 -In p…" at bounding box center [512, 209] width 403 height 61
click at [431, 228] on textarea "Hood/Blower unit -Order paid in full, placing order 10-14week order. 8/11 -In p…" at bounding box center [512, 209] width 403 height 61
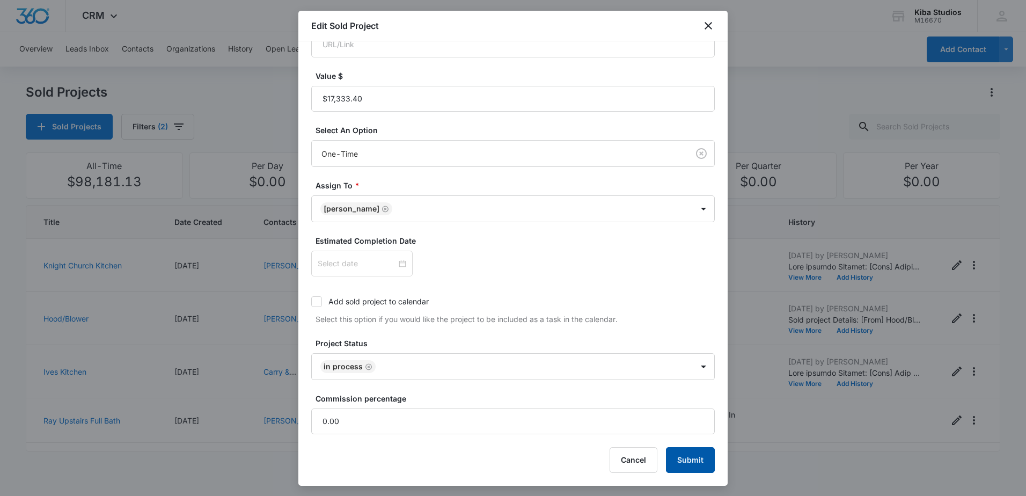
type textarea "Hood/Blower unit -Order paid in full, placing order 10-14week order. 8/11 -In p…"
click at [693, 457] on button "Submit" at bounding box center [690, 460] width 49 height 26
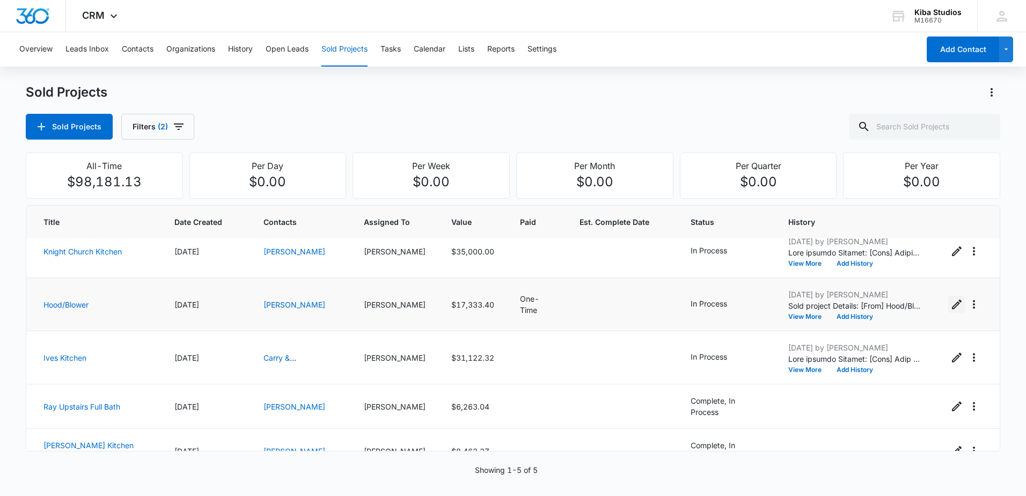
scroll to position [36, 0]
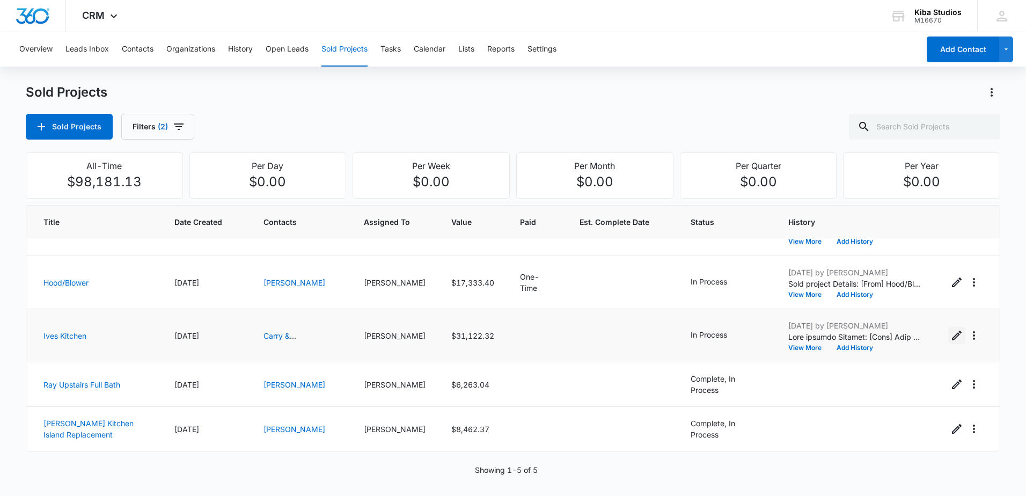
click at [950, 336] on icon "Edit Sold Project" at bounding box center [956, 335] width 13 height 13
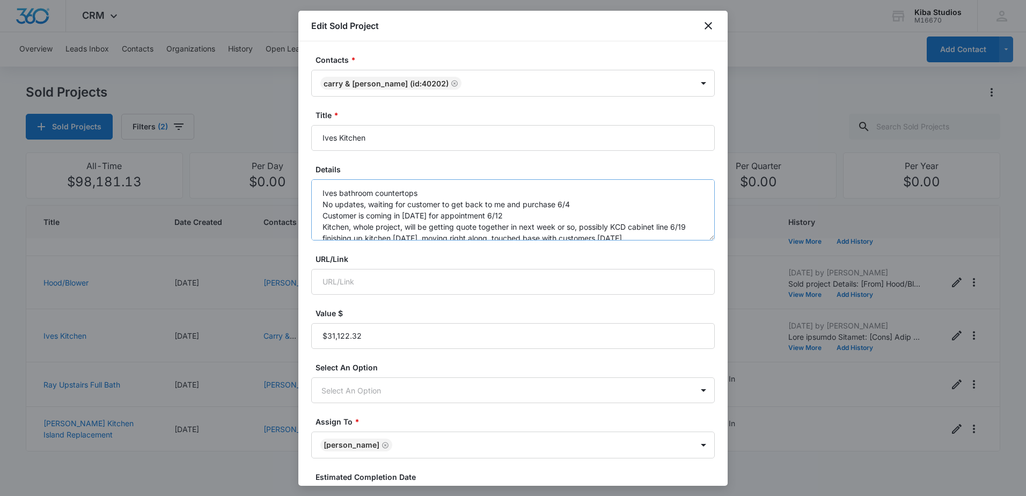
scroll to position [101, 0]
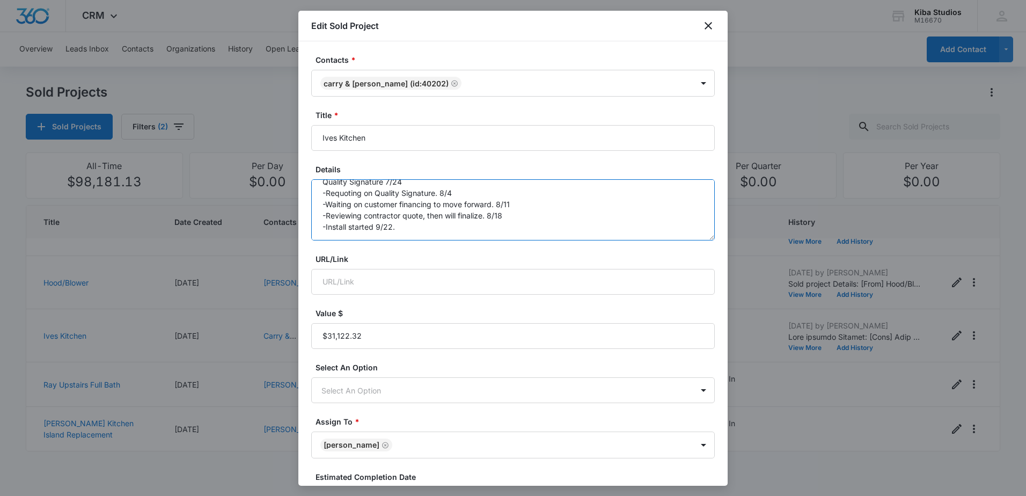
click at [463, 232] on textarea "Ives bathroom countertops No updates, waiting for customer to get back to me an…" at bounding box center [512, 209] width 403 height 61
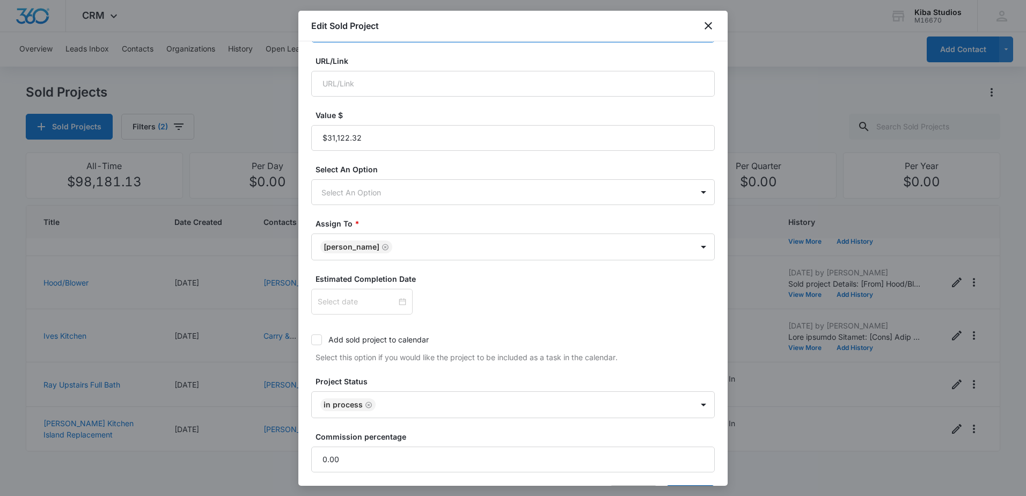
scroll to position [236, 0]
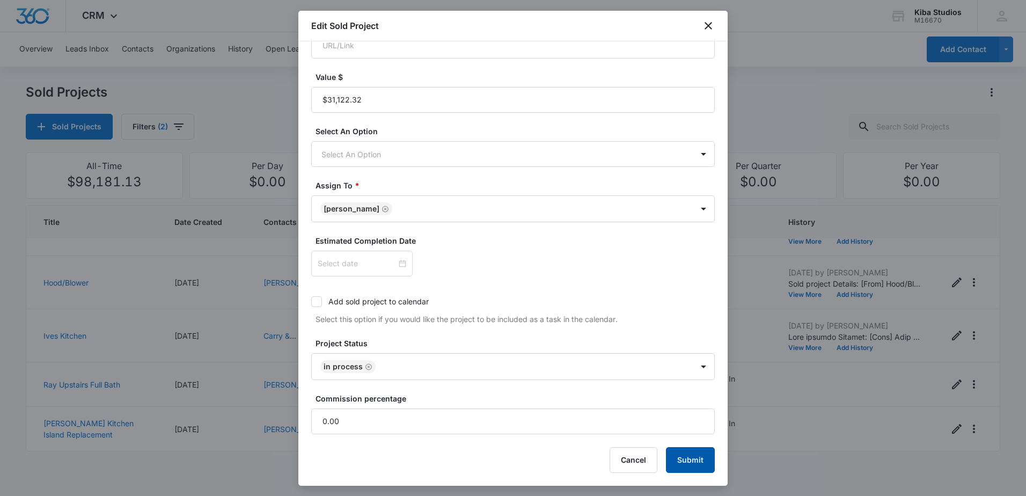
type textarea "Ives bathroom countertops No updates, waiting for customer to get back to me an…"
click at [674, 457] on button "Submit" at bounding box center [690, 460] width 49 height 26
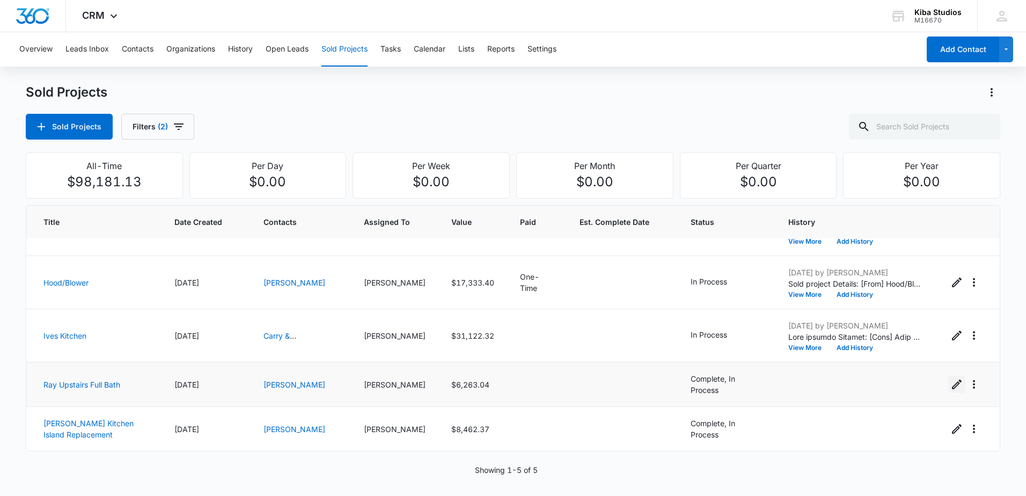
click at [951, 387] on icon "Edit Sold Project" at bounding box center [956, 384] width 13 height 13
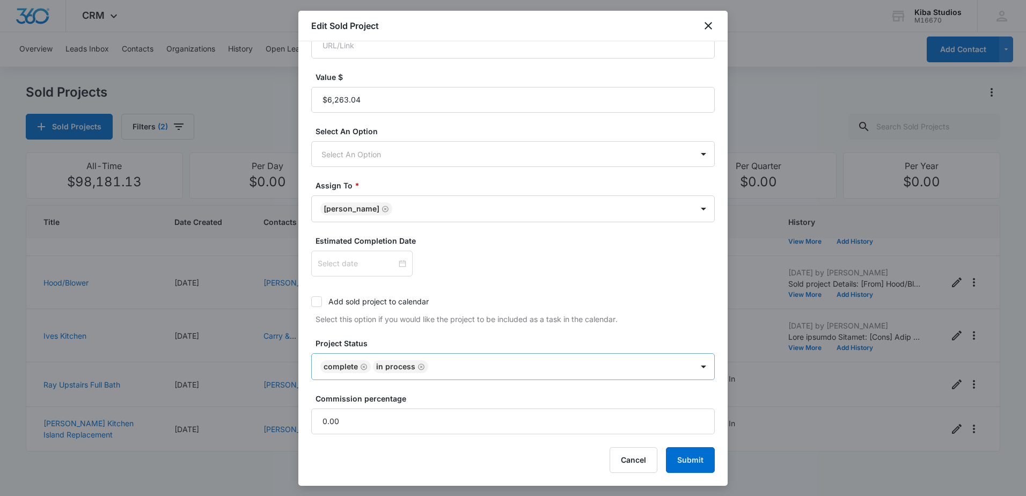
click at [365, 365] on icon "Remove Complete" at bounding box center [364, 367] width 8 height 8
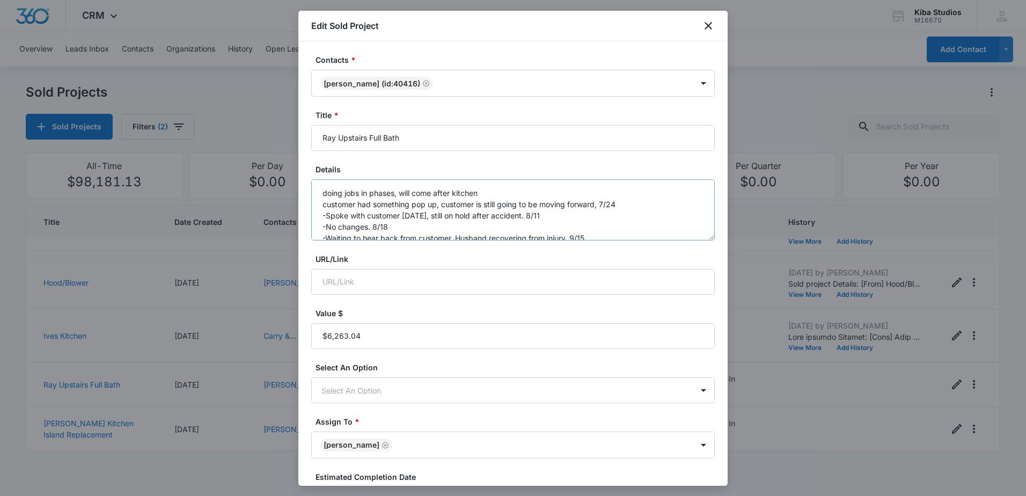
scroll to position [34, 0]
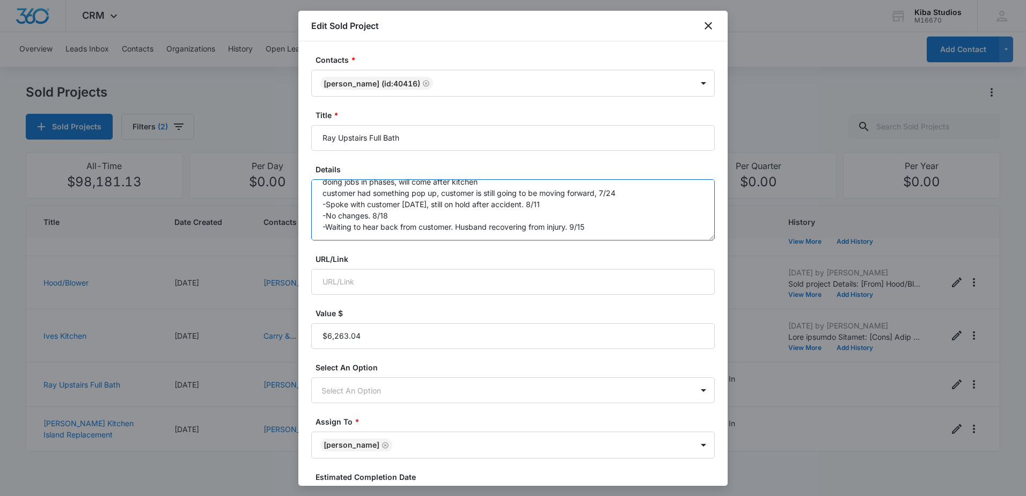
click at [527, 224] on textarea "doing jobs in phases, will come after kitchen customer had something pop up, cu…" at bounding box center [512, 209] width 403 height 61
click at [516, 215] on textarea "doing jobs in phases, will come after kitchen customer had something pop up, cu…" at bounding box center [512, 209] width 403 height 61
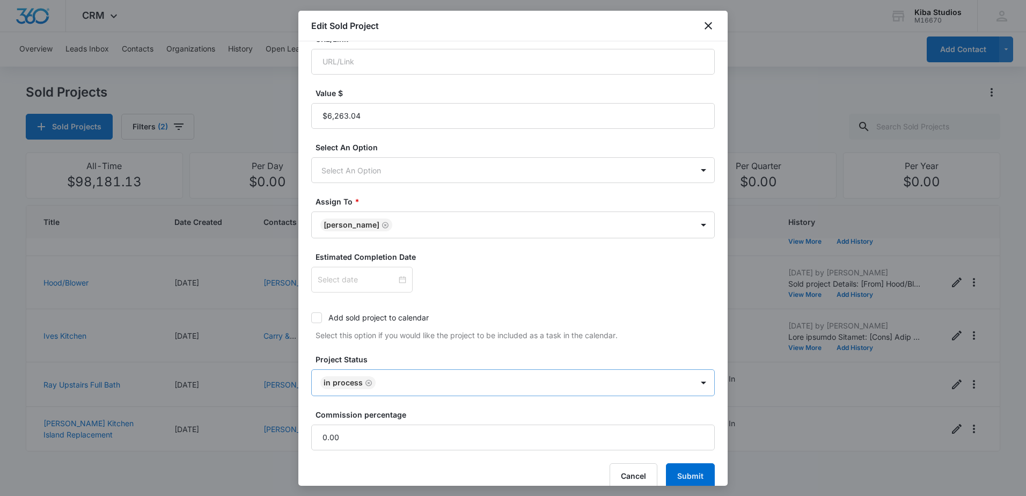
scroll to position [236, 0]
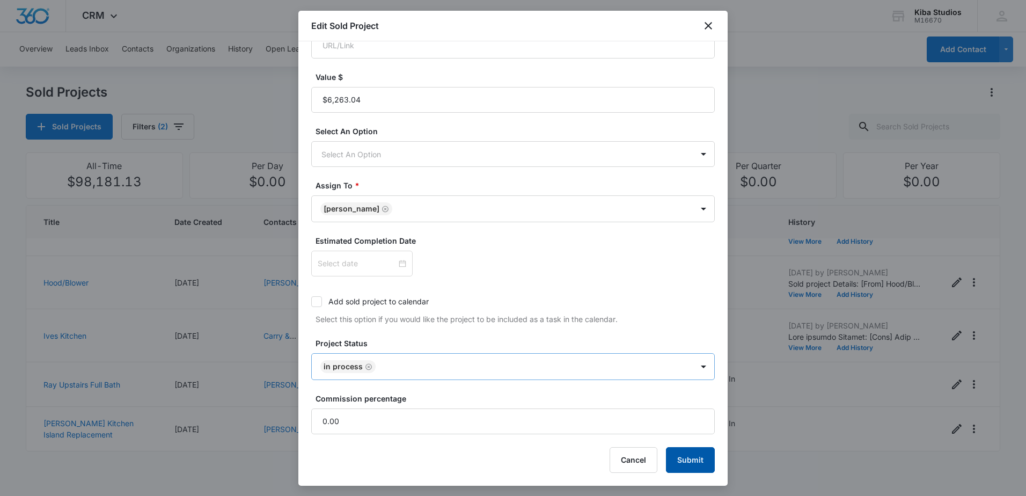
type textarea "doing jobs in phases, will come after kitchen customer had something pop up, cu…"
click at [696, 454] on button "Submit" at bounding box center [690, 460] width 49 height 26
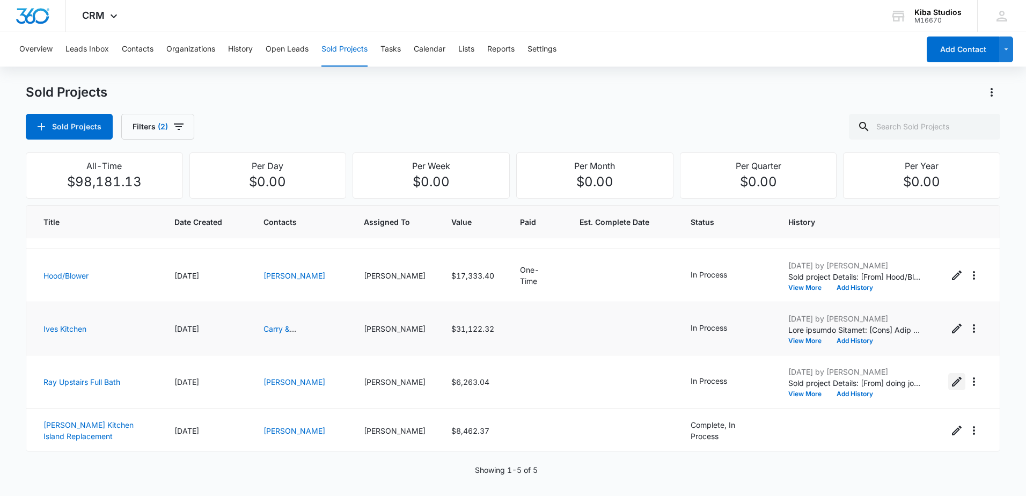
scroll to position [45, 0]
click at [950, 428] on icon "Edit Sold Project" at bounding box center [956, 428] width 13 height 13
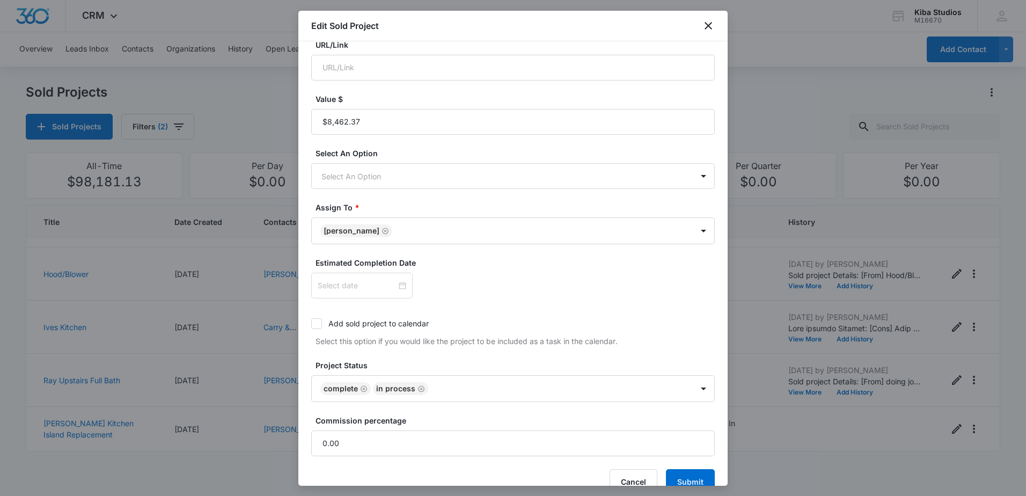
scroll to position [215, 0]
click at [362, 388] on icon "Remove Complete" at bounding box center [364, 388] width 8 height 8
click at [415, 388] on div "Remove In Process" at bounding box center [420, 388] width 10 height 8
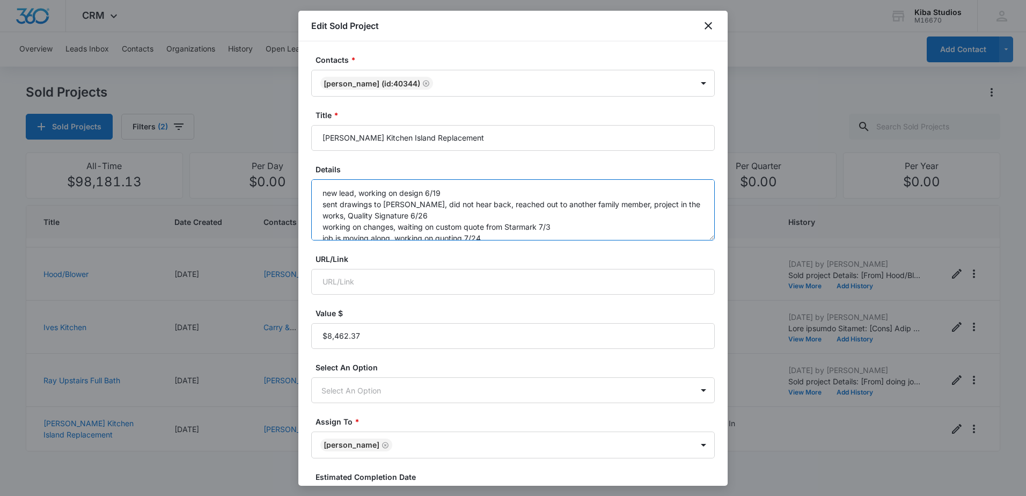
click at [557, 229] on textarea "new lead, working on design 6/19 sent drawings to [PERSON_NAME], did not hear b…" at bounding box center [512, 209] width 403 height 61
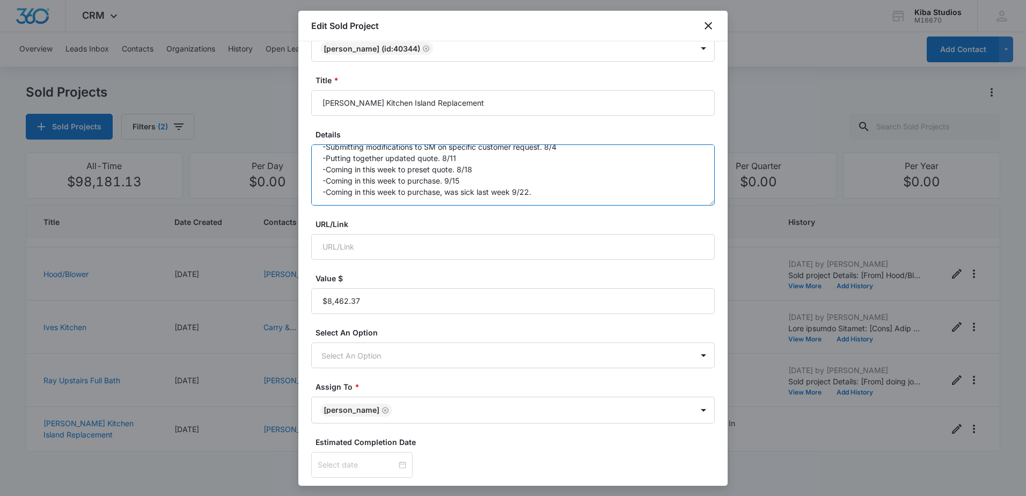
scroll to position [54, 0]
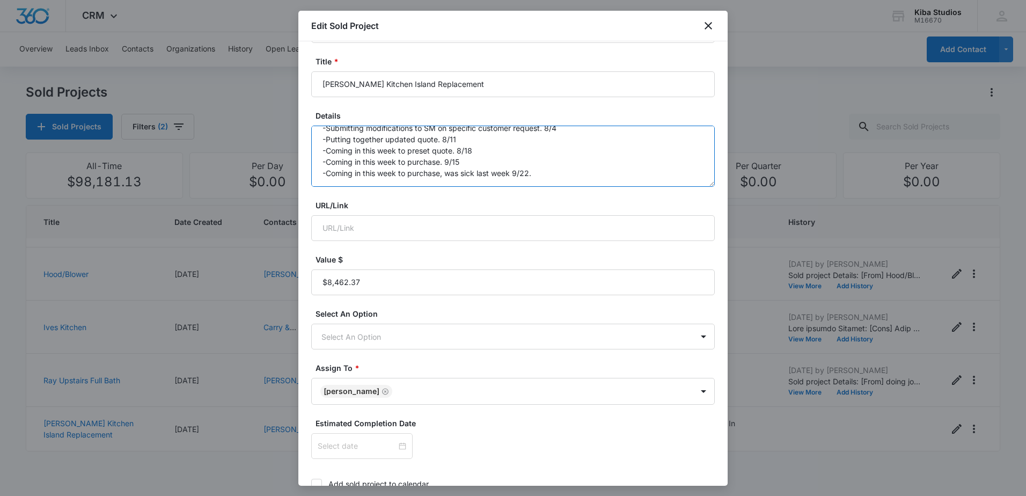
click at [551, 172] on textarea "new lead, working on design 6/19 sent drawings to [PERSON_NAME], did not hear b…" at bounding box center [512, 156] width 403 height 61
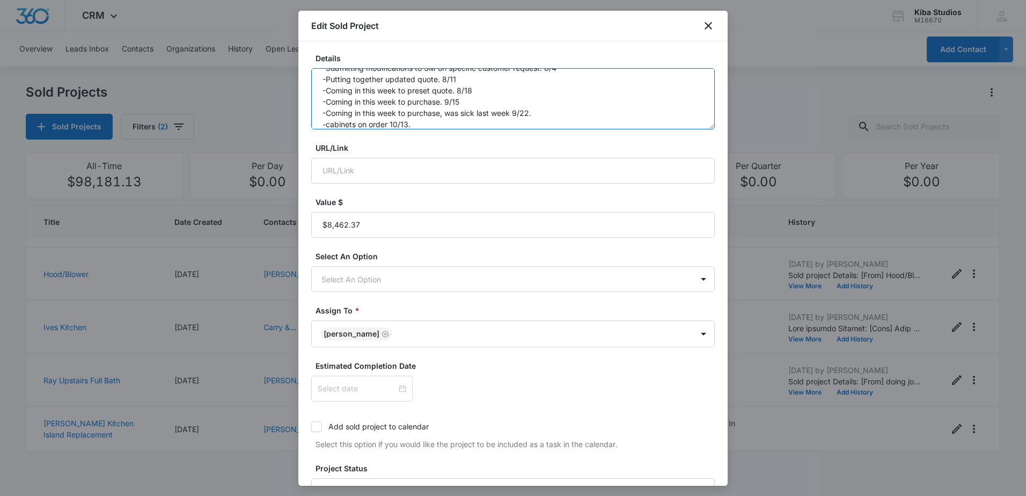
scroll to position [235, 0]
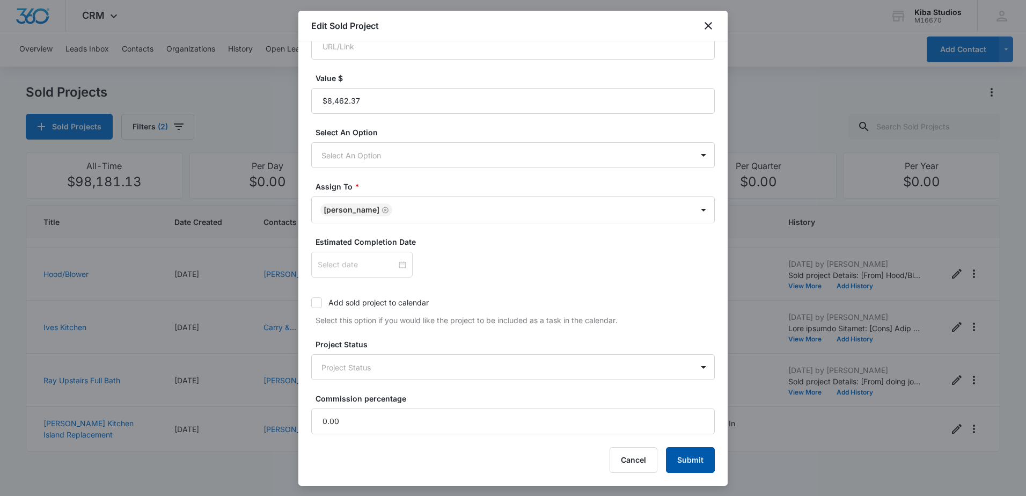
type textarea "new lead, working on design 6/19 sent drawings to [PERSON_NAME], did not hear b…"
click at [675, 458] on button "Submit" at bounding box center [690, 460] width 49 height 26
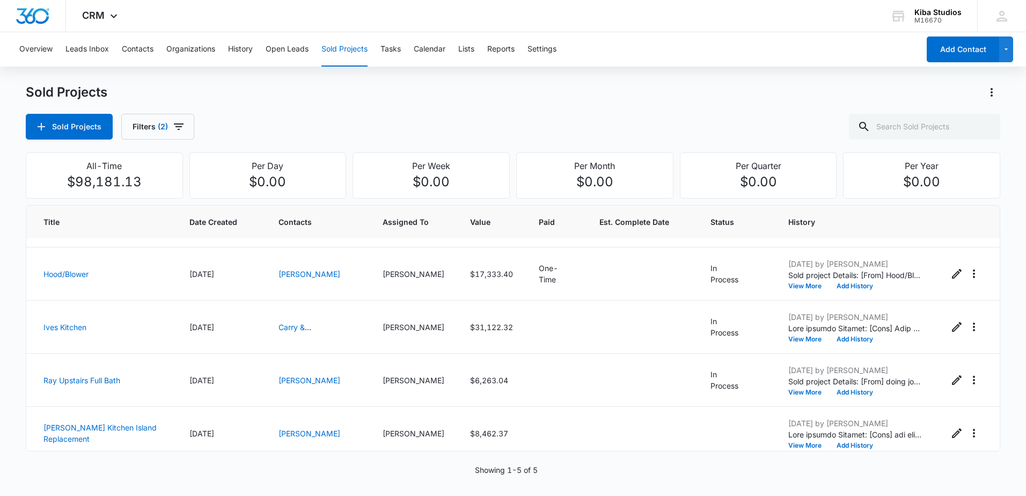
scroll to position [0, 0]
